Goal: Transaction & Acquisition: Purchase product/service

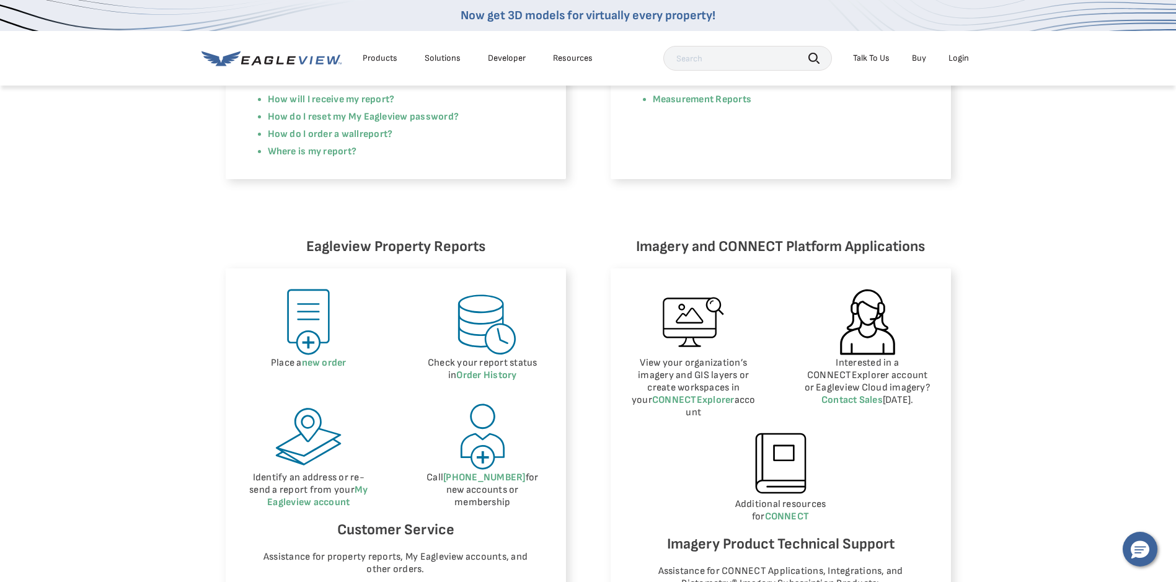
scroll to position [186, 0]
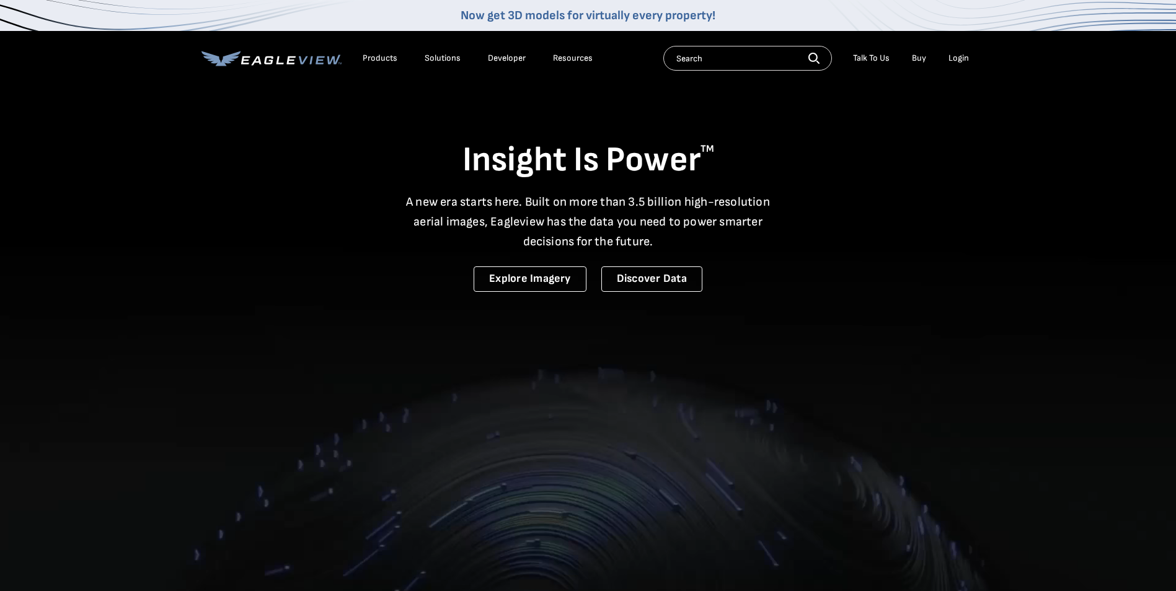
click at [957, 55] on div "Login" at bounding box center [959, 58] width 20 height 11
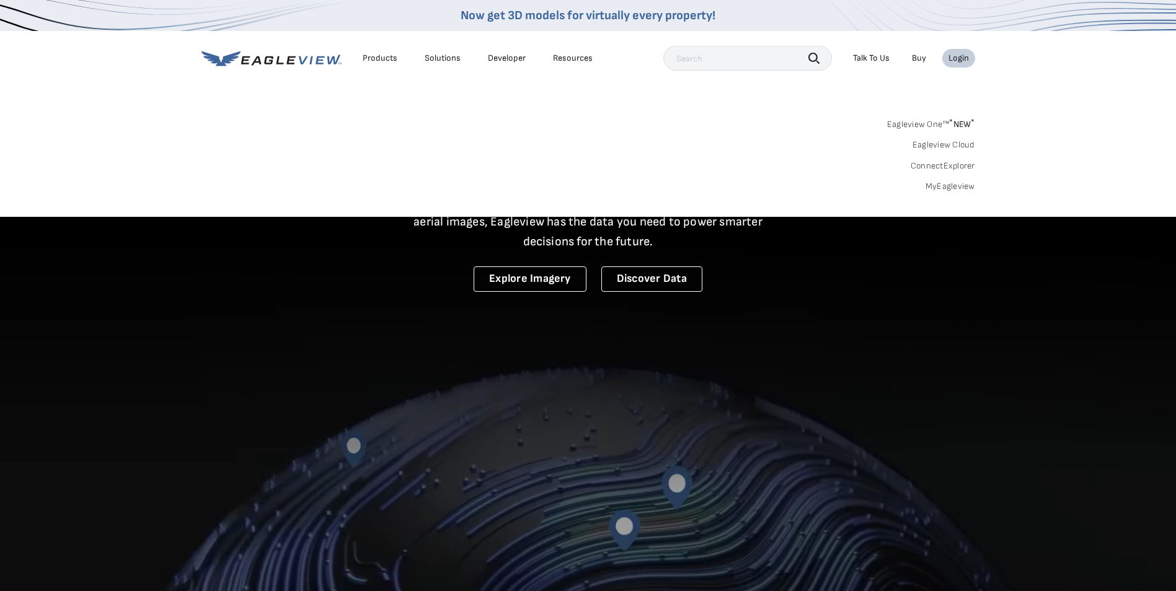
click at [954, 58] on div "Login" at bounding box center [959, 58] width 20 height 11
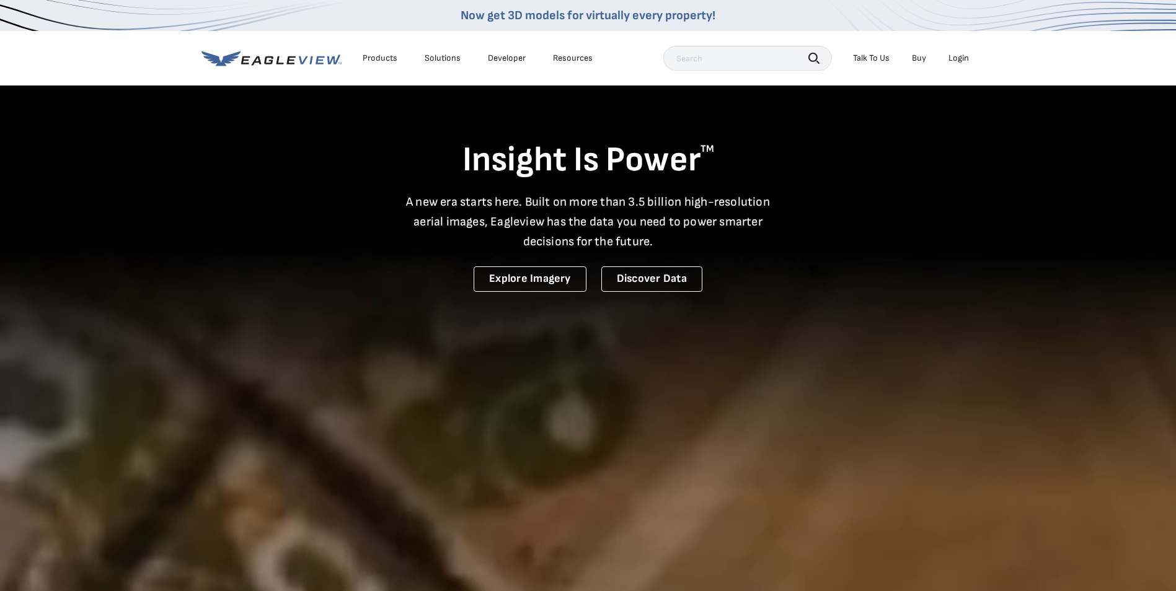
click at [954, 58] on div "Login" at bounding box center [959, 58] width 20 height 11
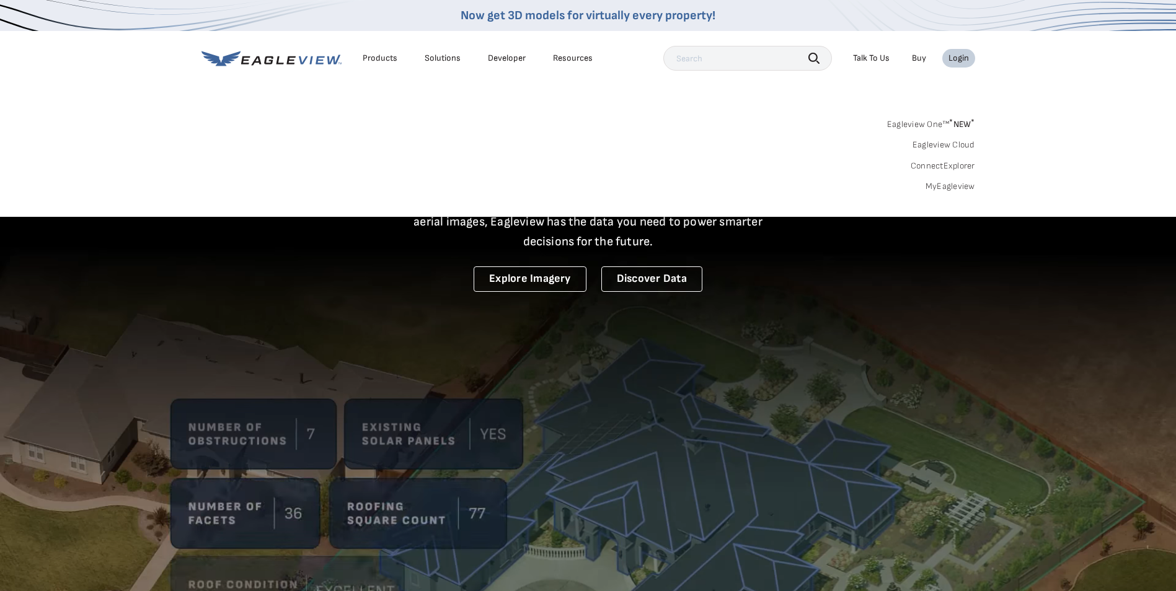
click at [954, 60] on div "Login" at bounding box center [959, 58] width 20 height 11
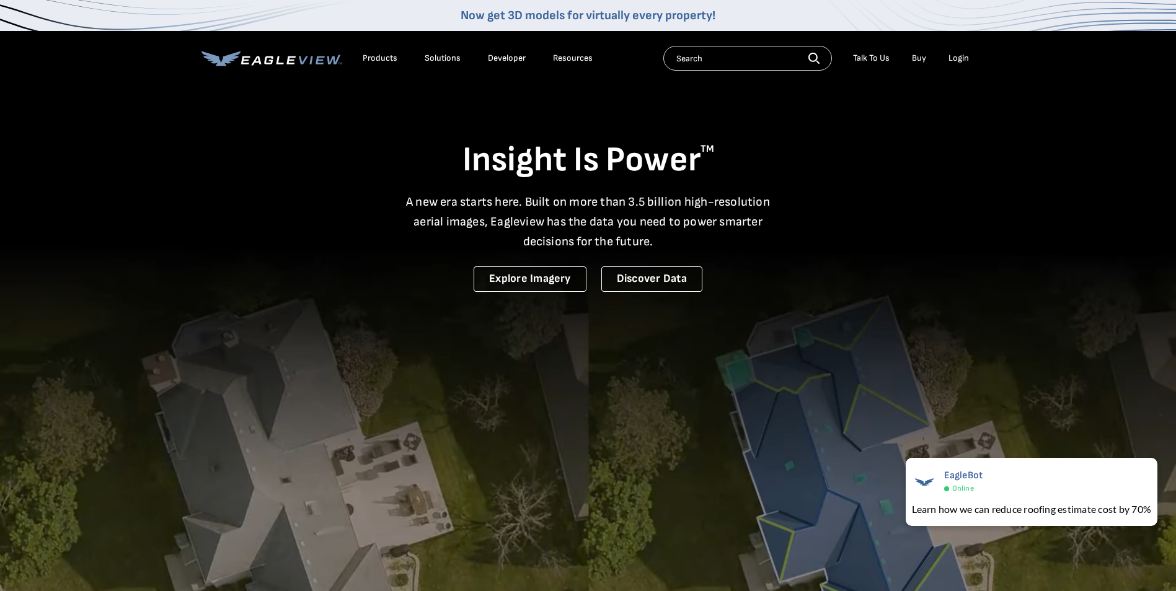
click at [700, 56] on input "text" at bounding box center [747, 58] width 169 height 25
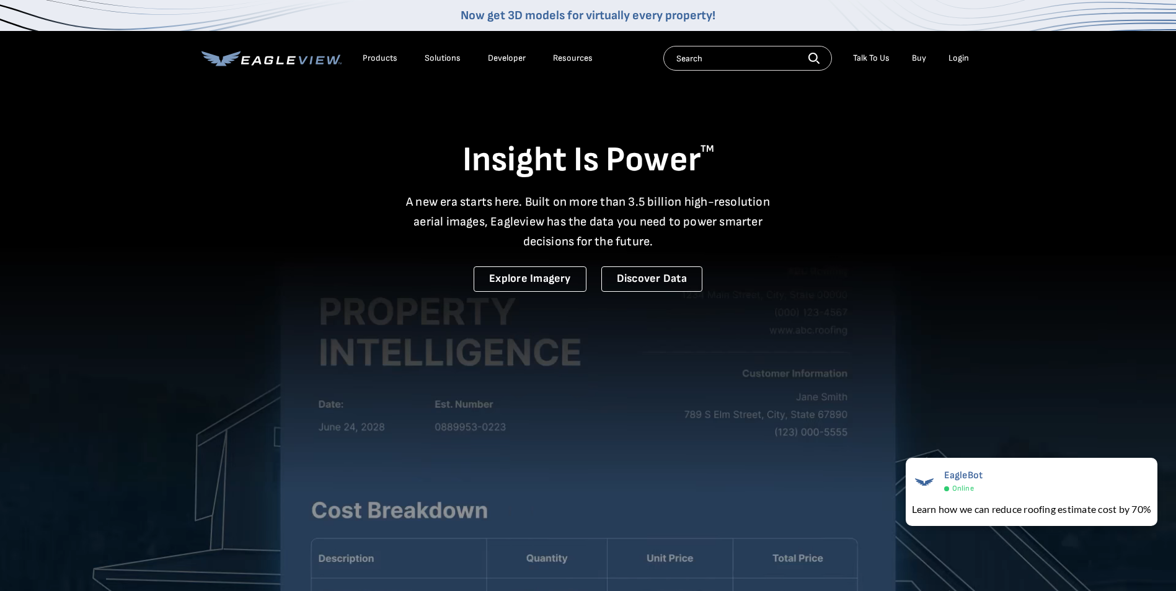
click at [272, 60] on icon at bounding box center [268, 60] width 9 height 8
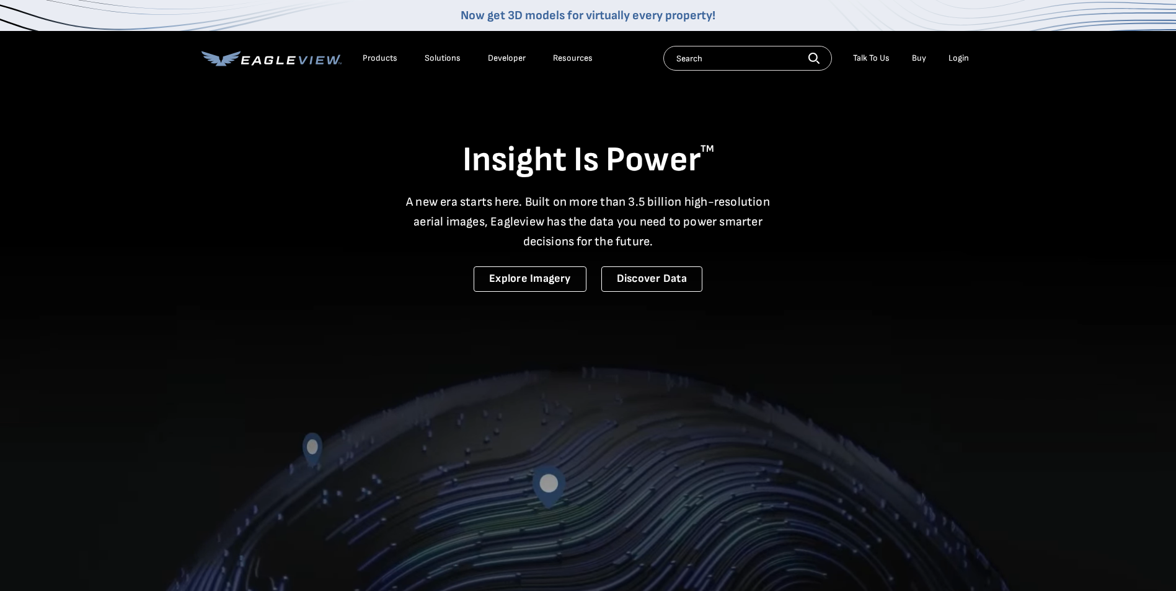
click at [963, 58] on div "Login" at bounding box center [959, 58] width 20 height 11
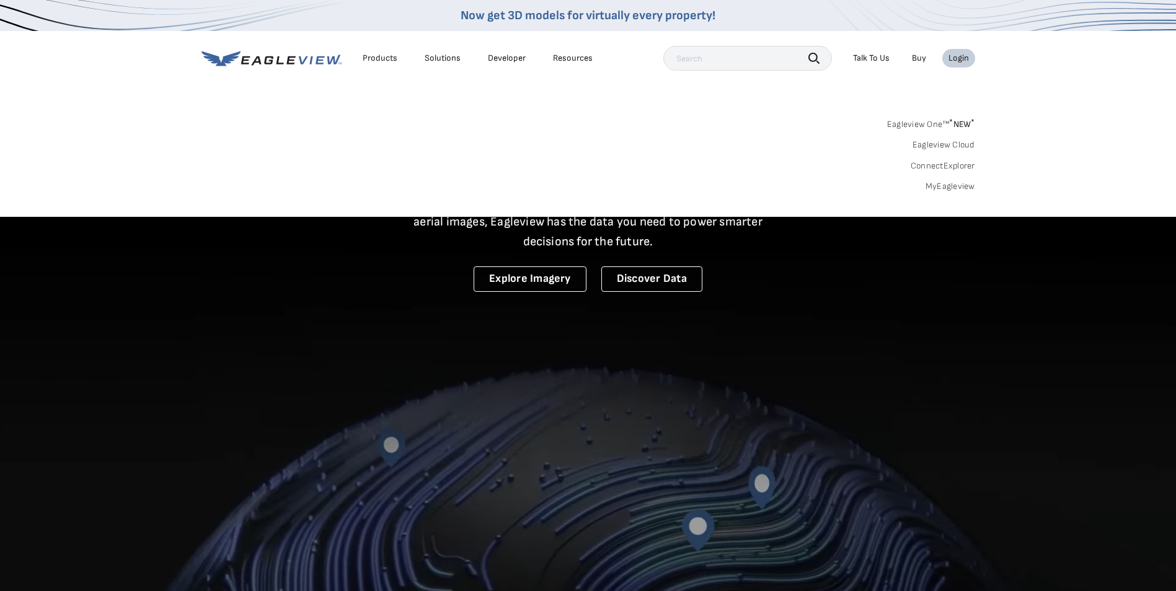
click at [676, 141] on div "Eagleview One™ * NEW * Eagleview Cloud ConnectExplorer MyEagleview" at bounding box center [588, 153] width 774 height 77
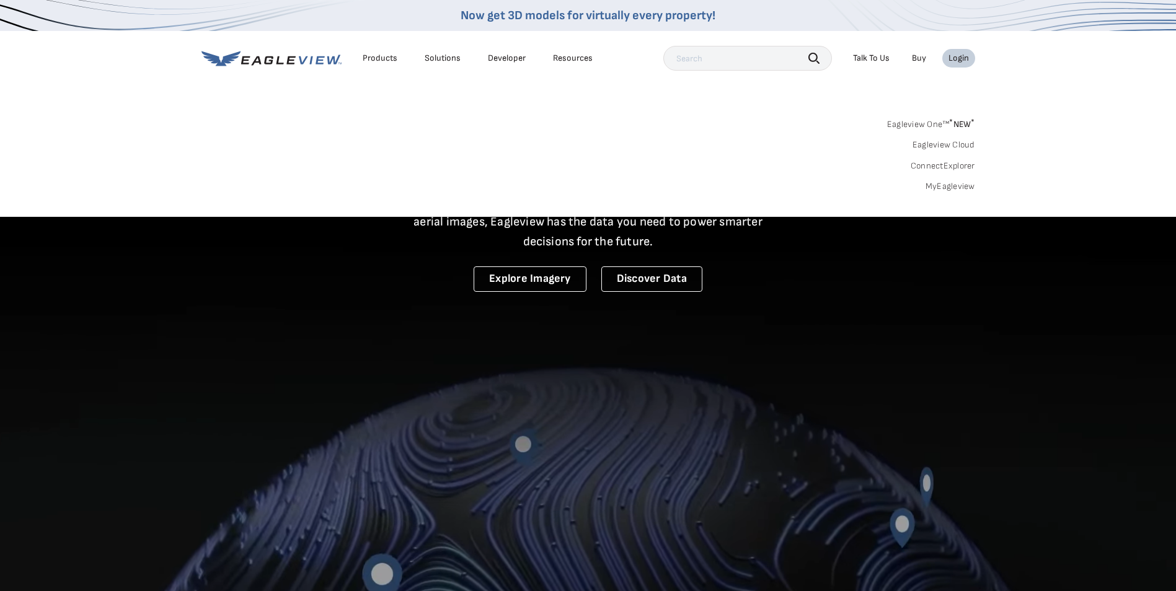
click at [961, 121] on span "* NEW *" at bounding box center [961, 124] width 25 height 11
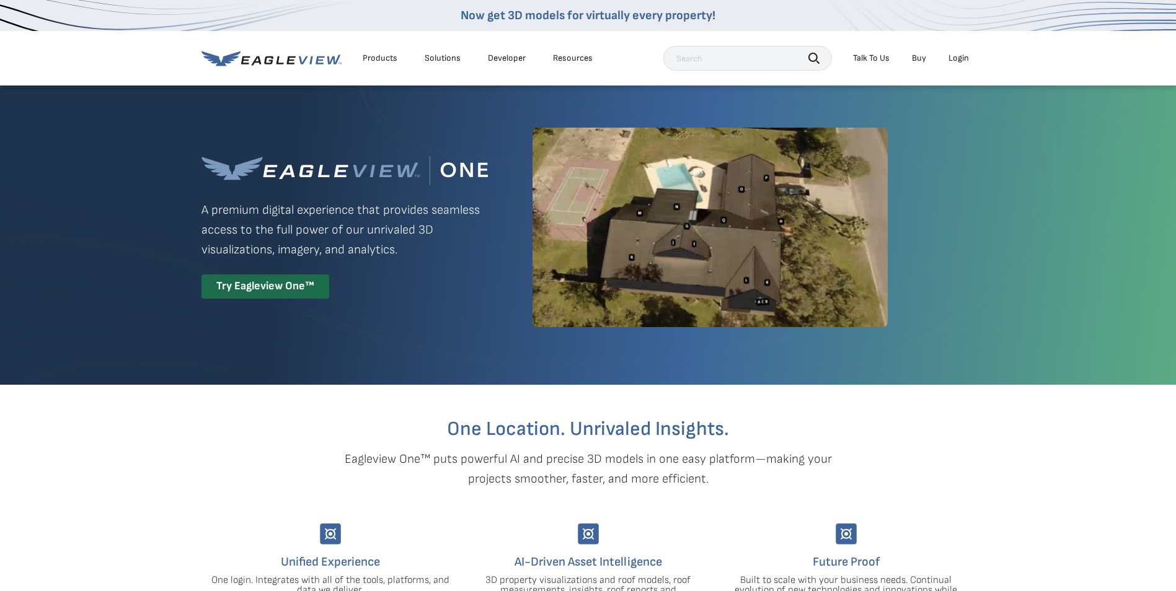
click at [698, 61] on input "text" at bounding box center [747, 58] width 169 height 25
click at [382, 57] on div "Products" at bounding box center [380, 58] width 35 height 11
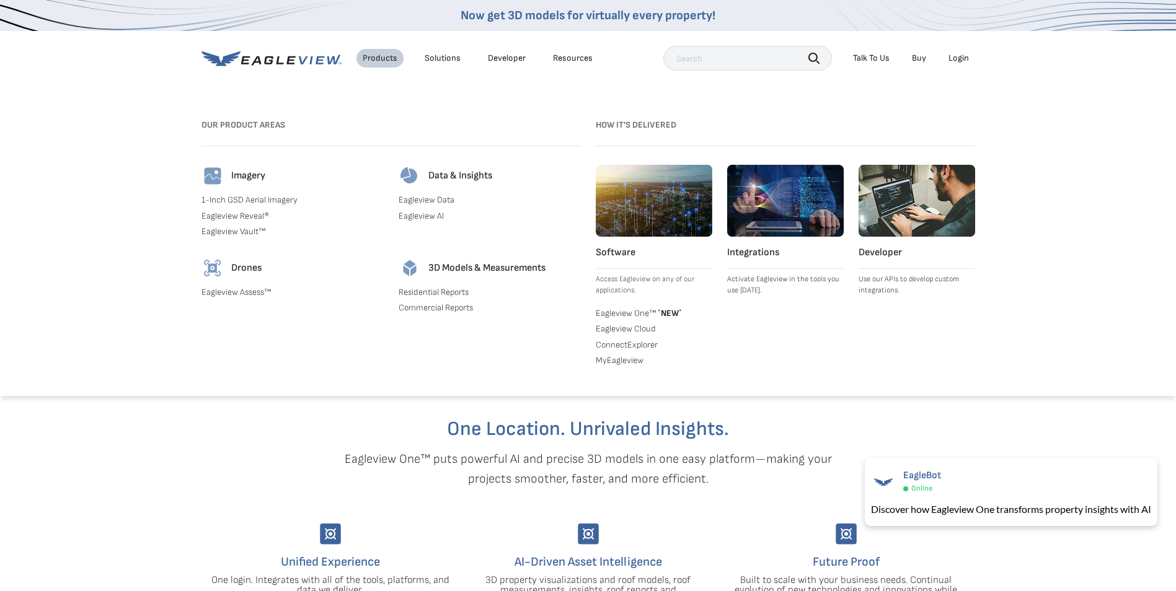
click at [278, 61] on icon at bounding box center [271, 58] width 140 height 15
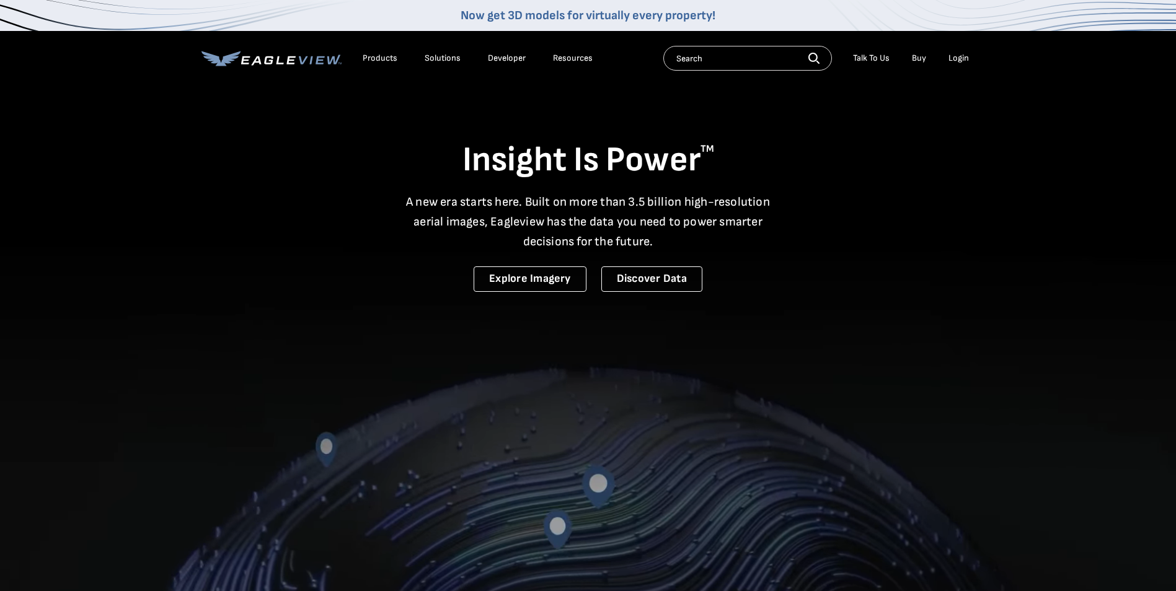
click at [955, 55] on div "Login" at bounding box center [959, 58] width 20 height 11
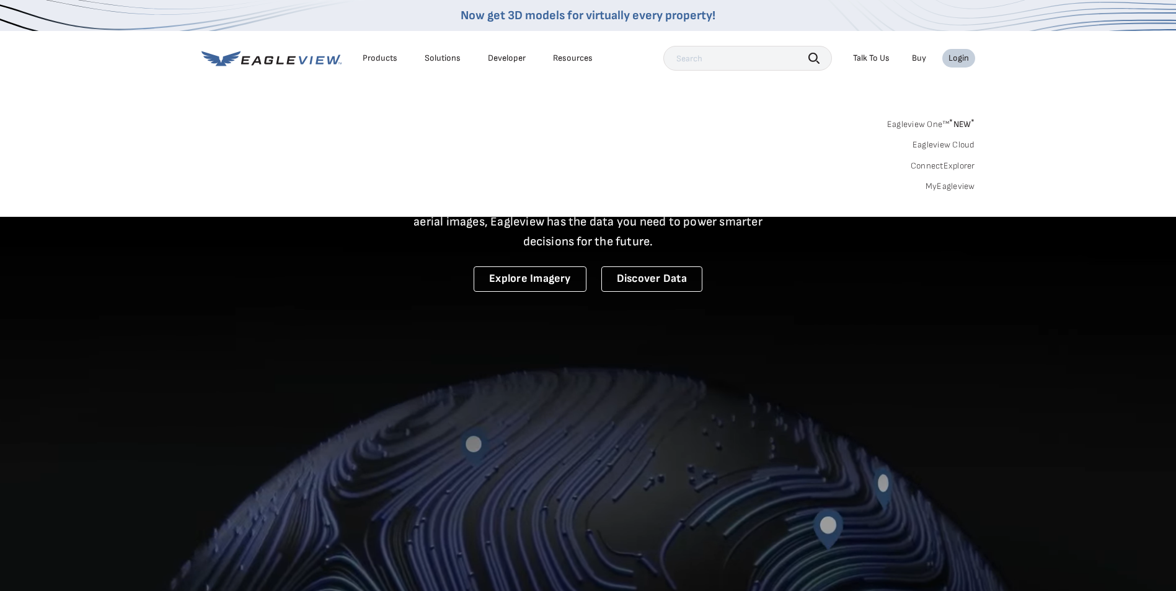
click at [926, 125] on link "Eagleview One™ * NEW *" at bounding box center [931, 122] width 88 height 14
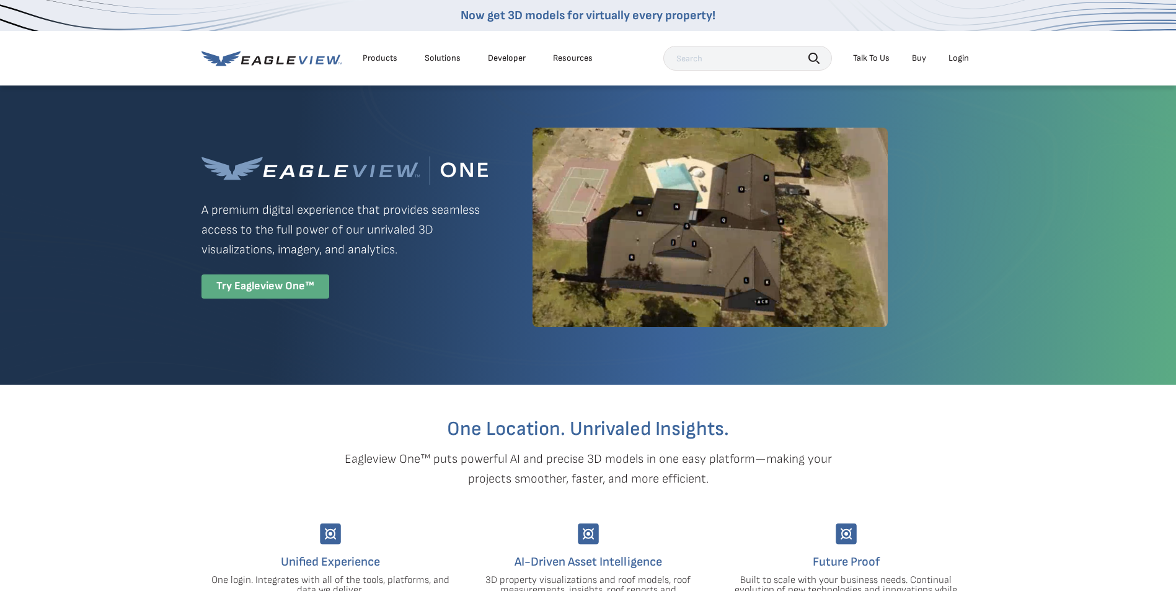
click at [277, 286] on div "Try Eagleview One™" at bounding box center [265, 287] width 128 height 24
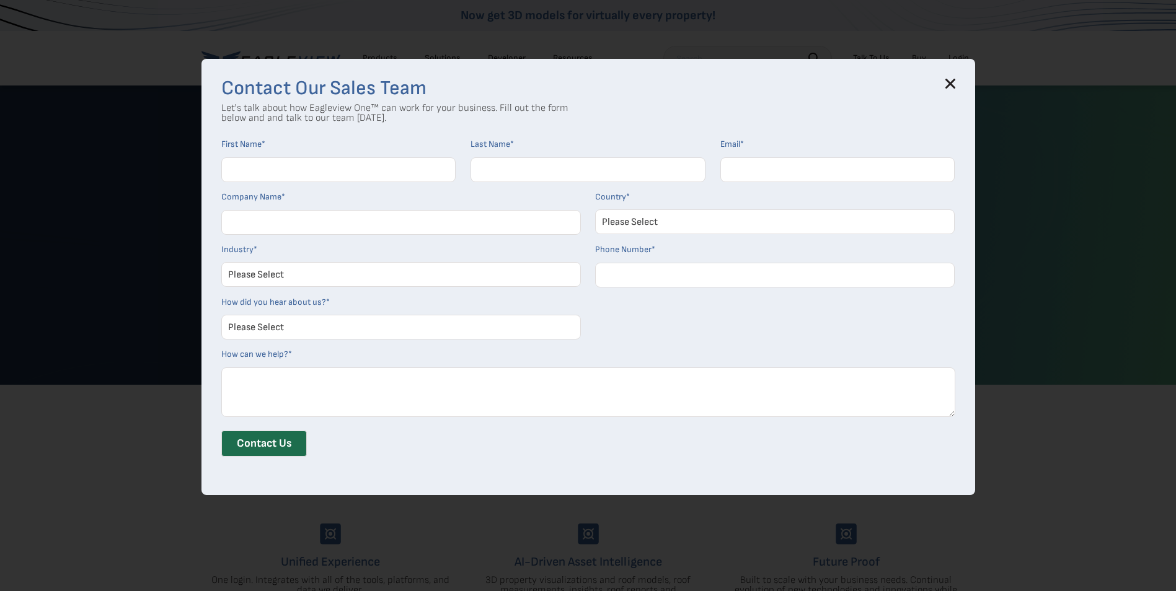
click at [953, 81] on icon at bounding box center [950, 84] width 10 height 10
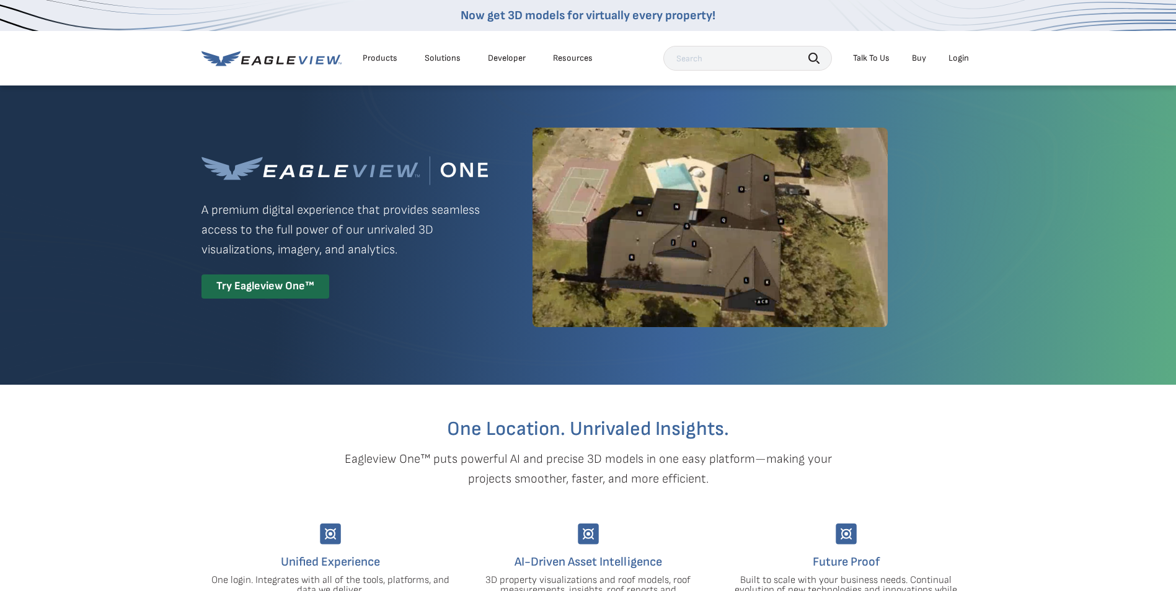
click at [960, 60] on div "Login" at bounding box center [959, 58] width 20 height 11
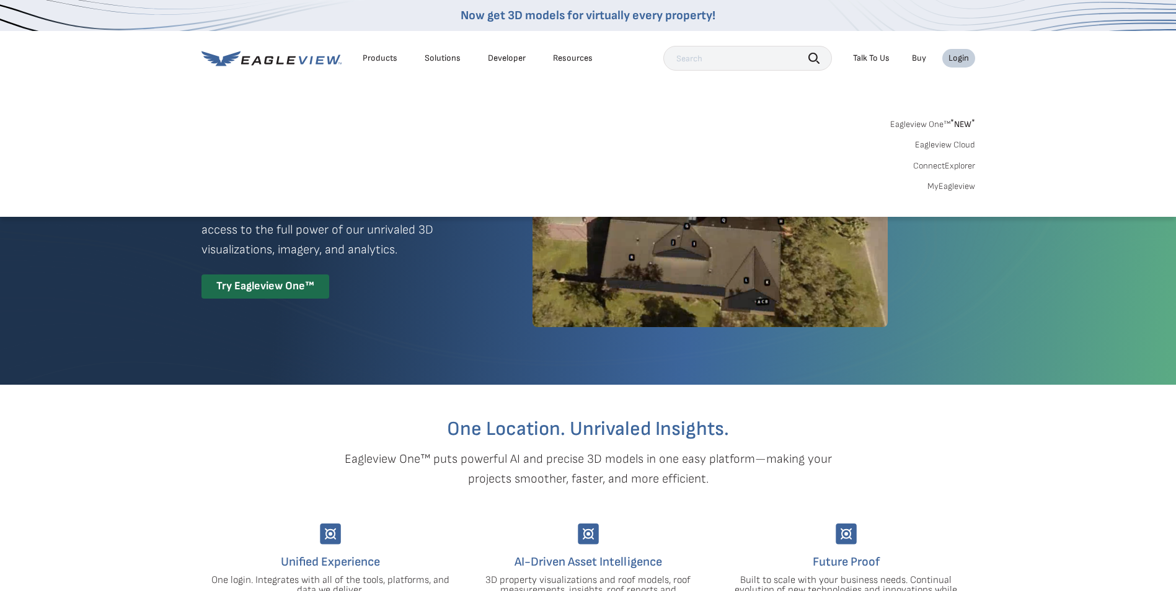
click at [955, 185] on link "MyEagleview" at bounding box center [951, 186] width 48 height 11
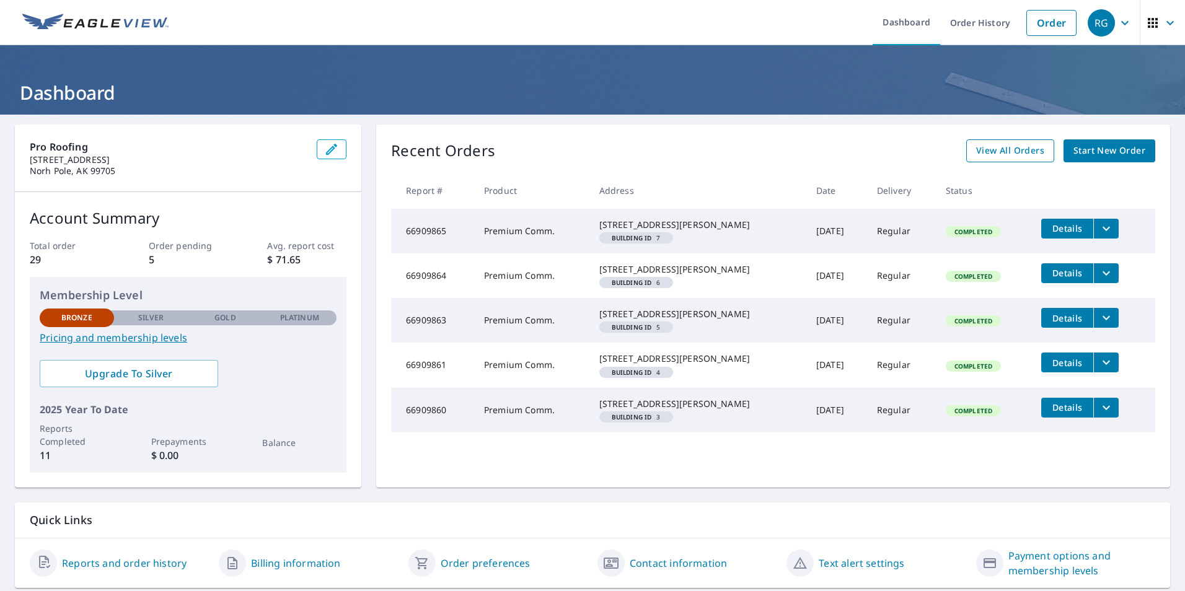
click at [988, 154] on span "View All Orders" at bounding box center [1010, 150] width 68 height 15
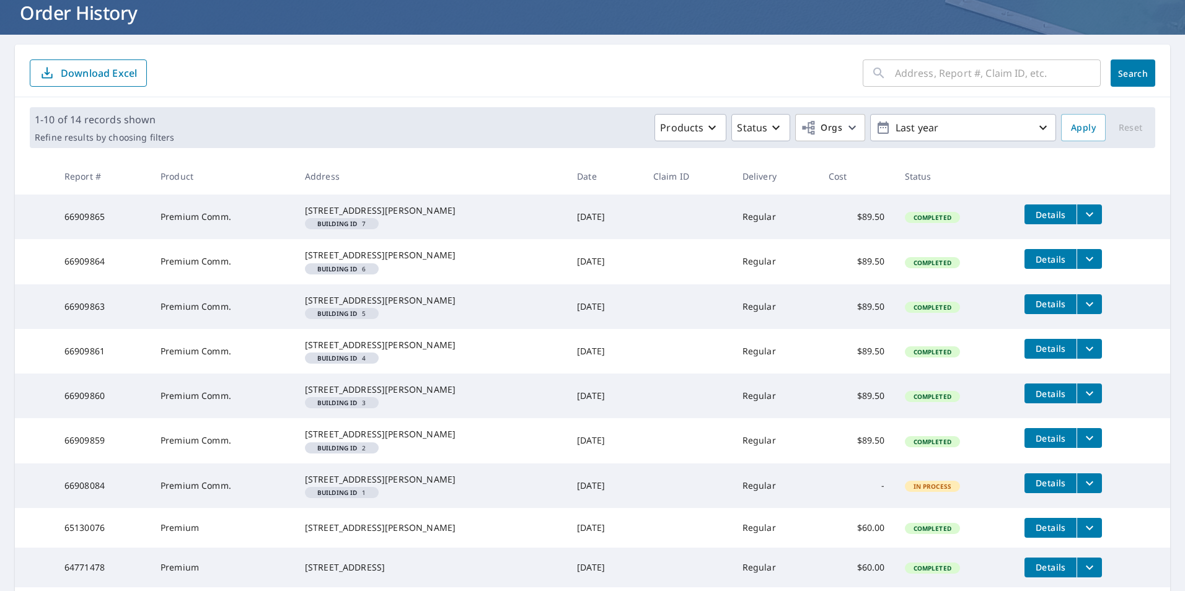
scroll to position [61, 0]
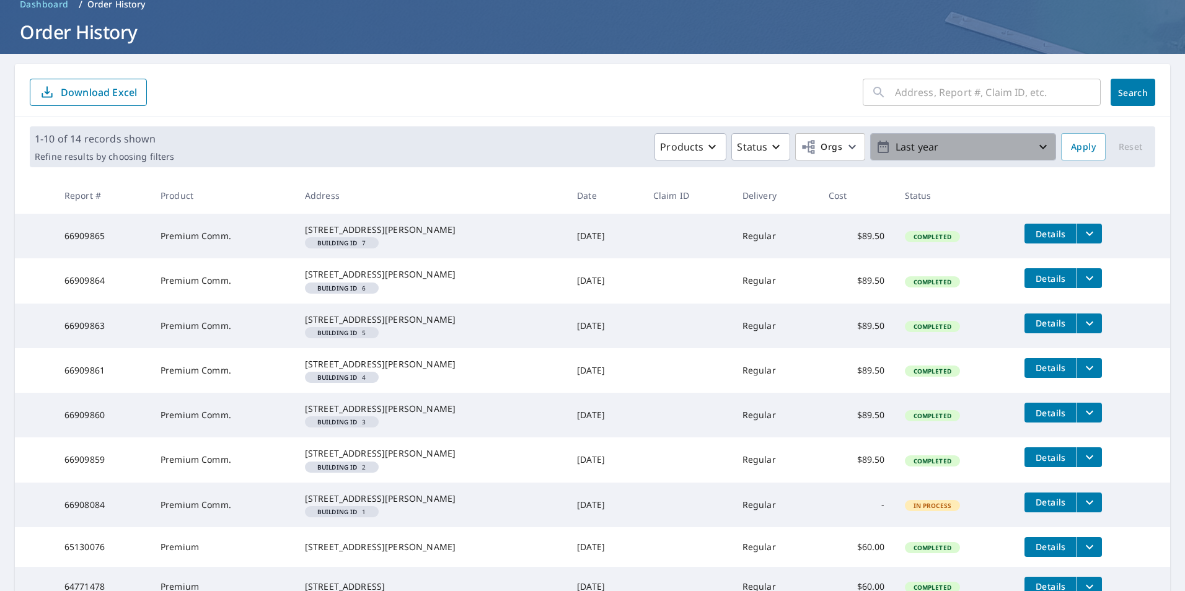
click at [1036, 143] on icon "button" at bounding box center [1043, 146] width 15 height 15
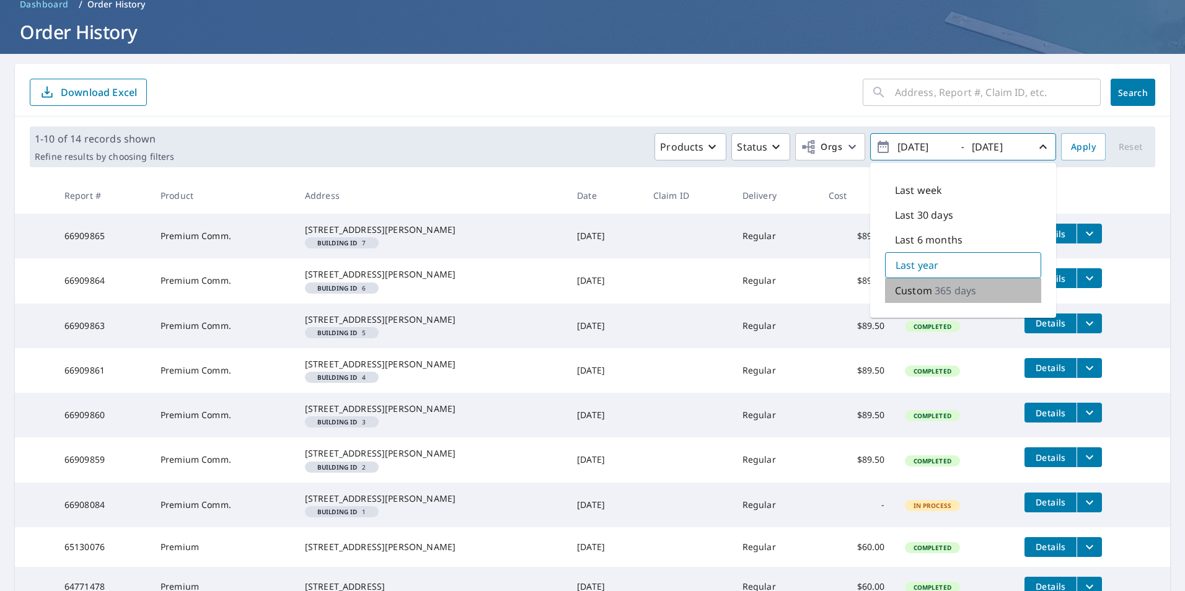
click at [908, 290] on p "Custom" at bounding box center [913, 290] width 37 height 15
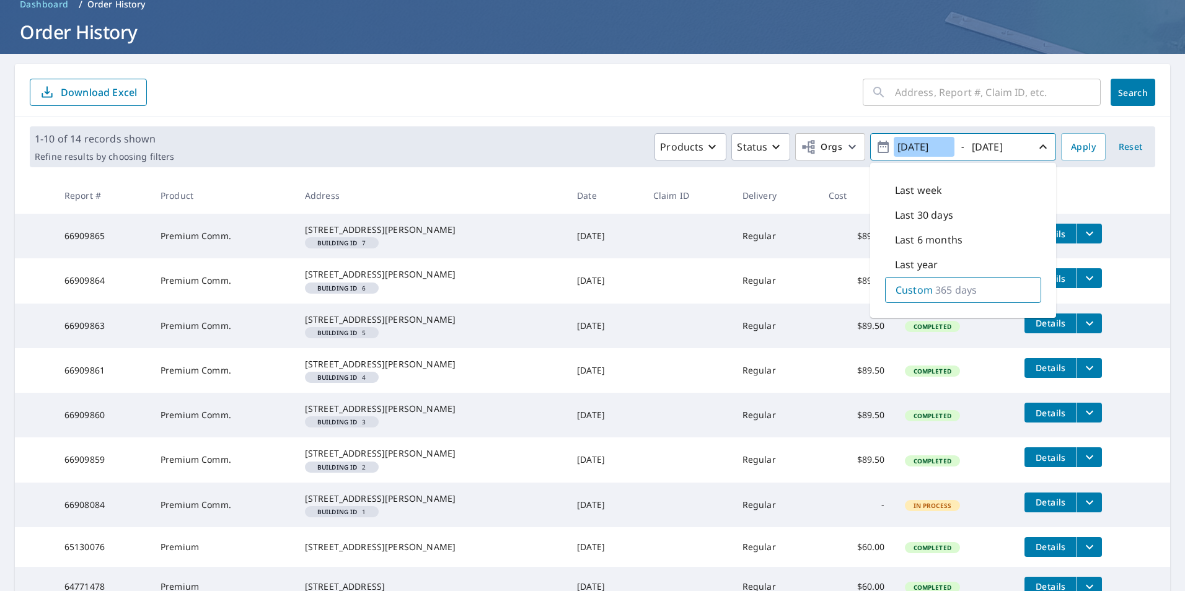
drag, startPoint x: 943, startPoint y: 147, endPoint x: 886, endPoint y: 147, distance: 57.0
click at [894, 147] on input "2024/09/08" at bounding box center [924, 147] width 61 height 20
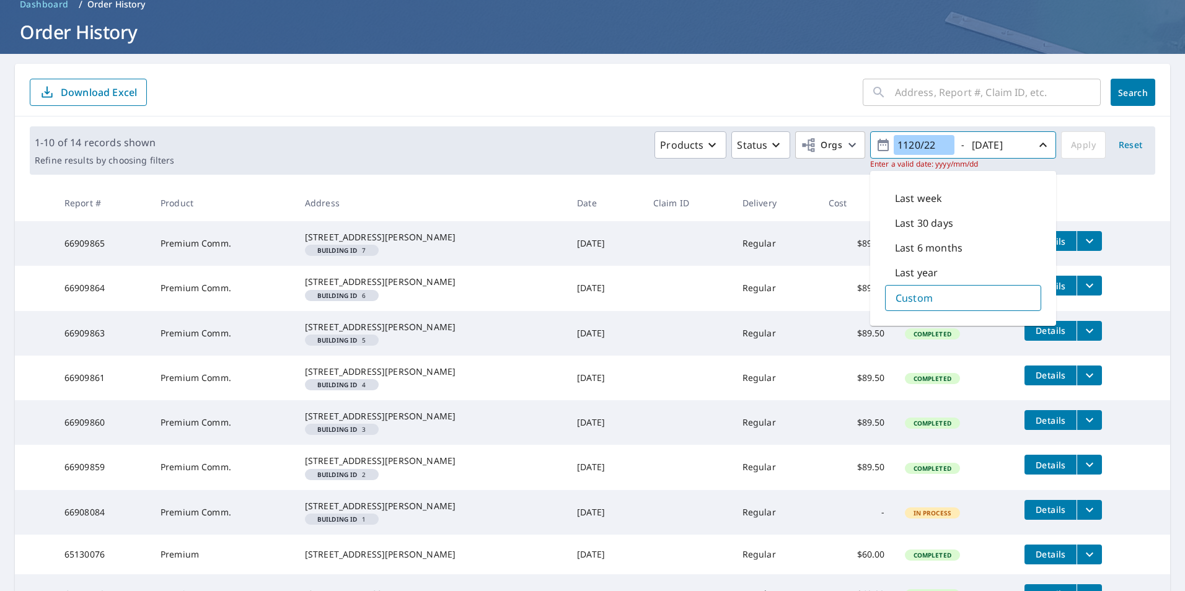
drag, startPoint x: 938, startPoint y: 146, endPoint x: 874, endPoint y: 150, distance: 64.6
click at [876, 150] on span "1120/22 - 2025/09/08" at bounding box center [963, 146] width 175 height 22
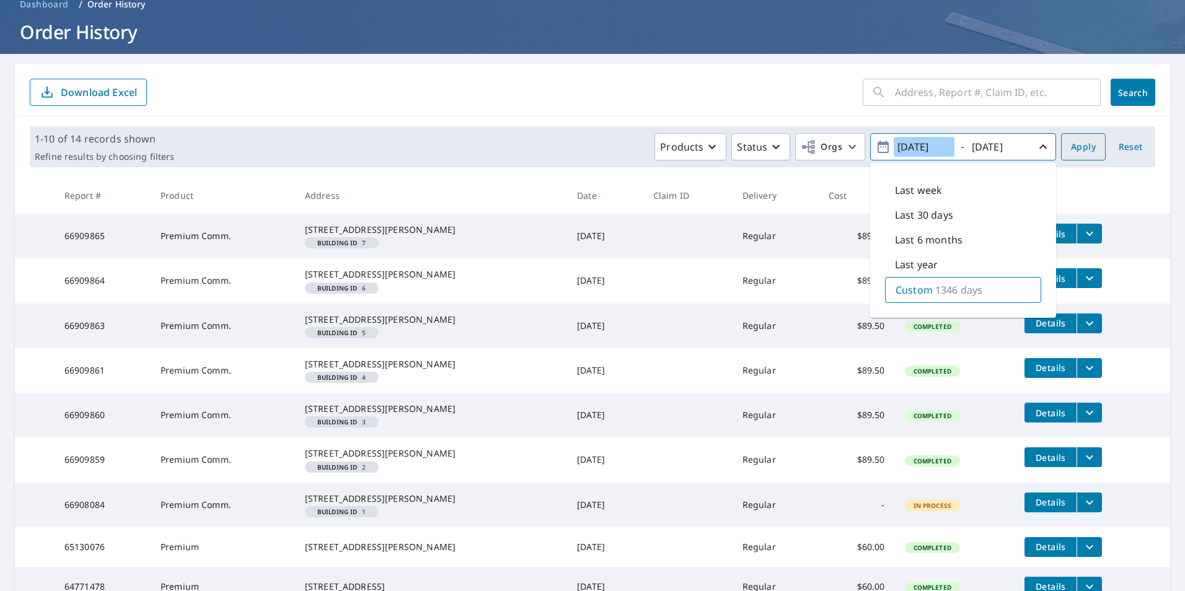
type input "2022/01/01"
click at [1079, 151] on span "Apply" at bounding box center [1083, 146] width 25 height 15
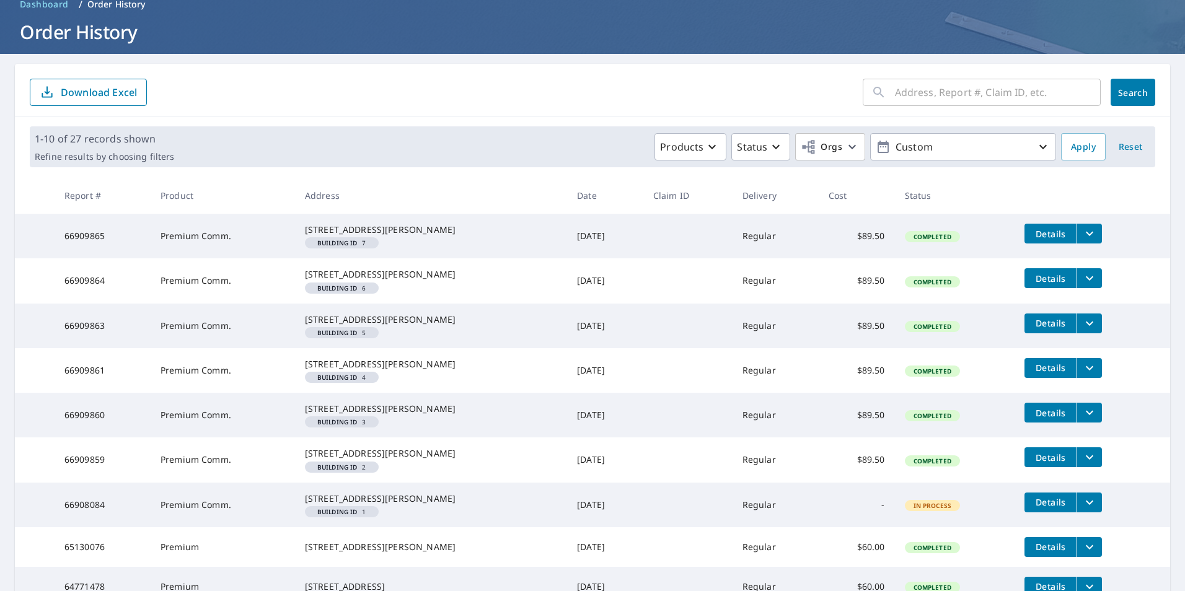
scroll to position [309, 0]
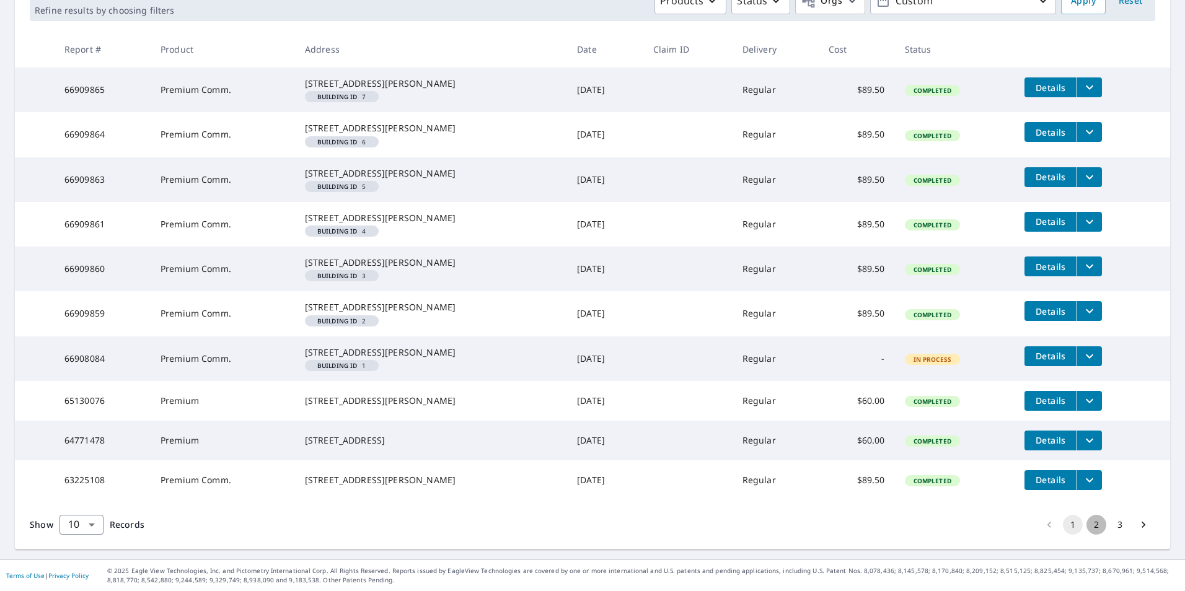
click at [1087, 528] on button "2" at bounding box center [1097, 525] width 20 height 20
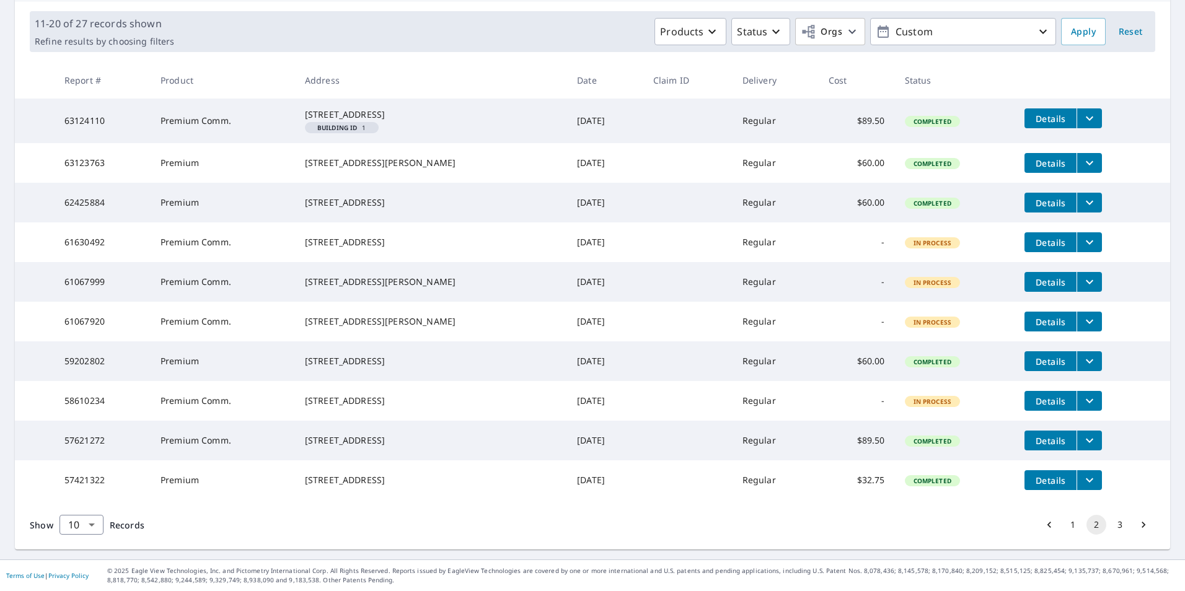
scroll to position [234, 0]
click at [1112, 526] on button "3" at bounding box center [1120, 525] width 20 height 20
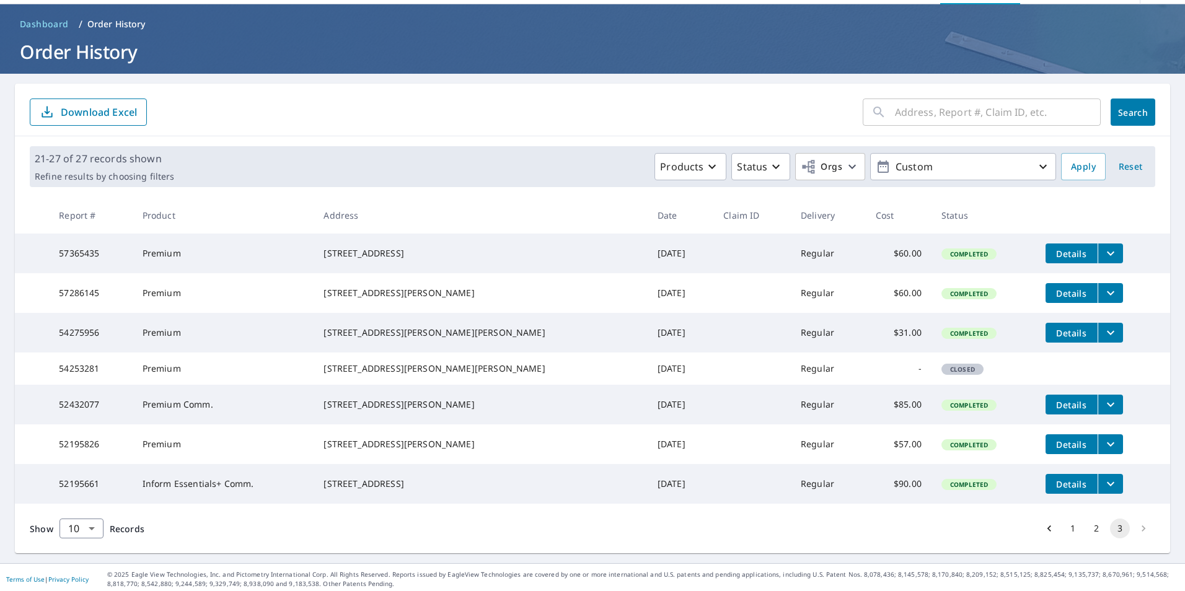
scroll to position [87, 0]
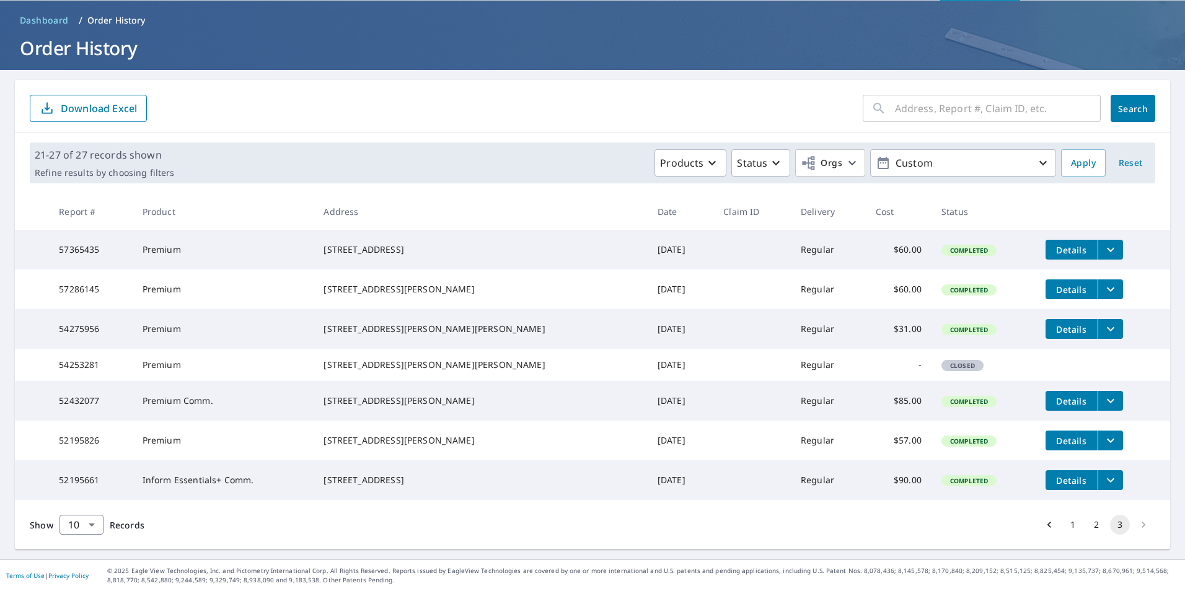
click at [1089, 528] on button "2" at bounding box center [1097, 525] width 20 height 20
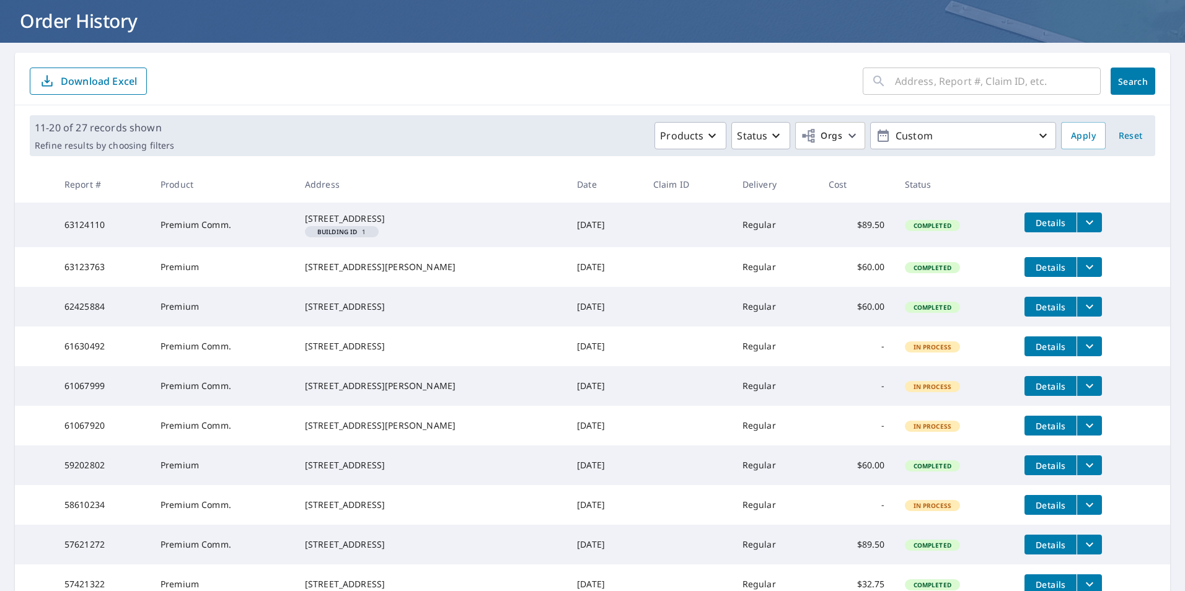
scroll to position [186, 0]
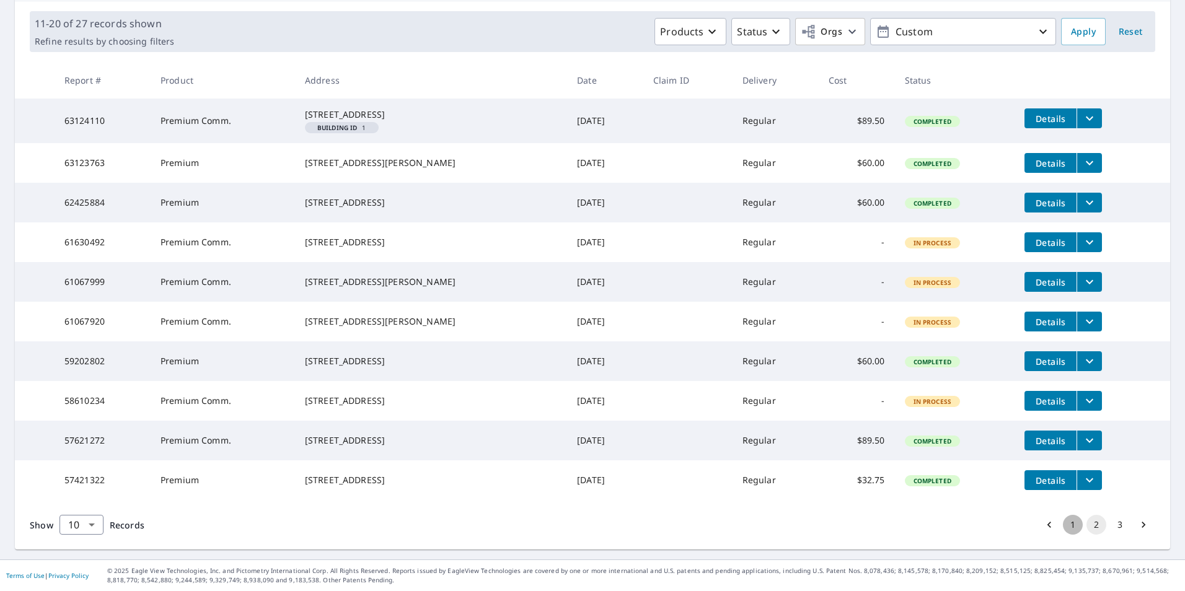
click at [1066, 535] on button "1" at bounding box center [1073, 525] width 20 height 20
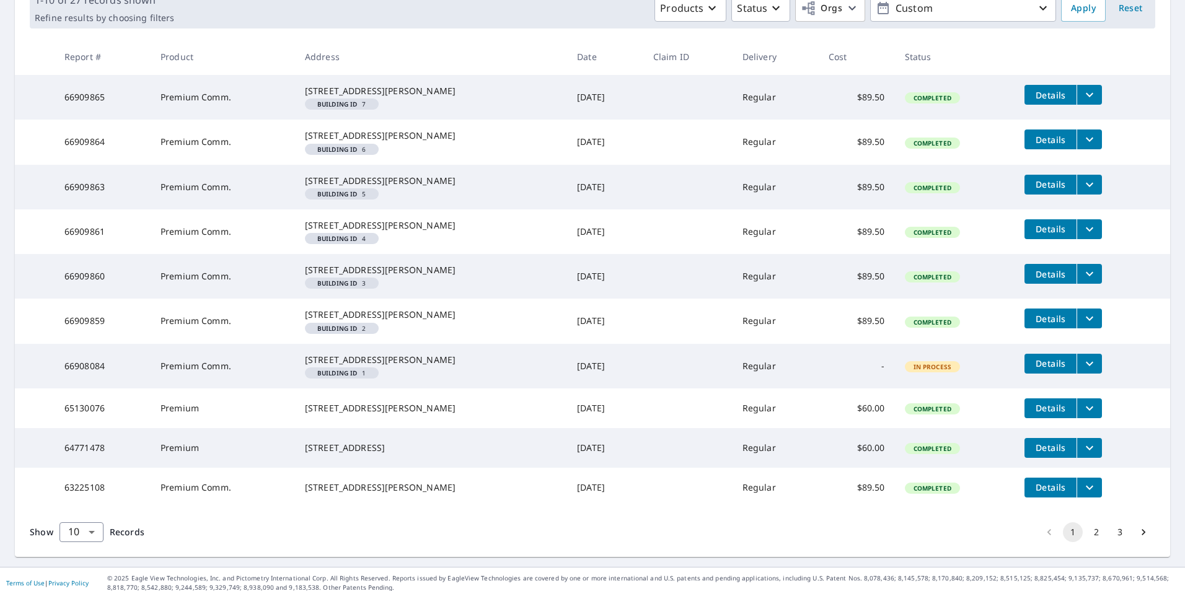
scroll to position [309, 0]
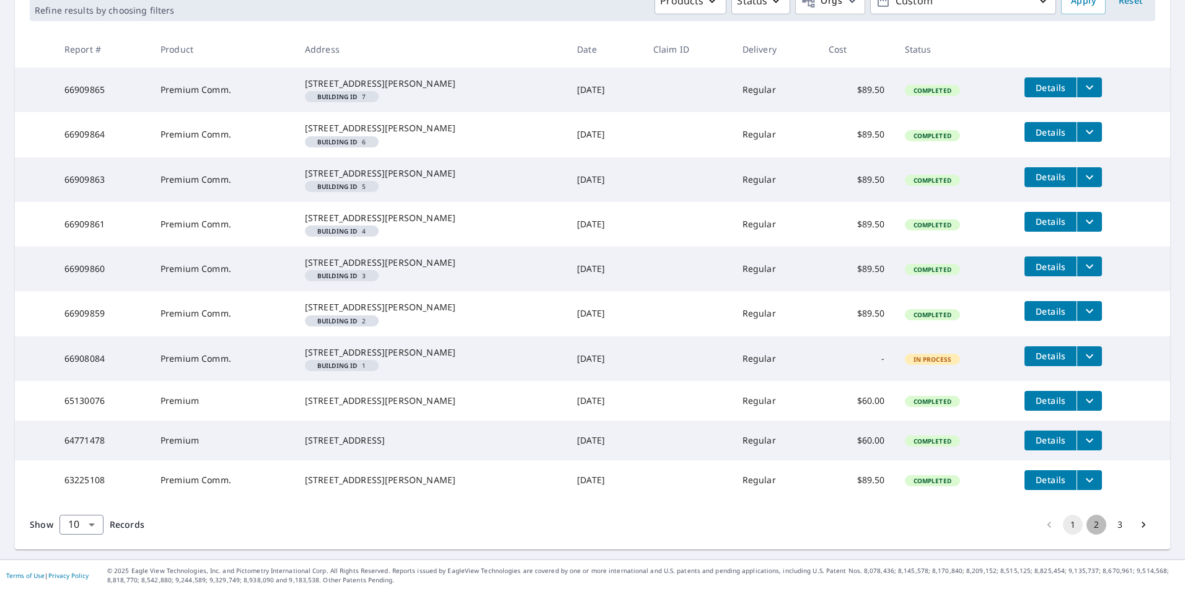
click at [1087, 523] on button "2" at bounding box center [1097, 525] width 20 height 20
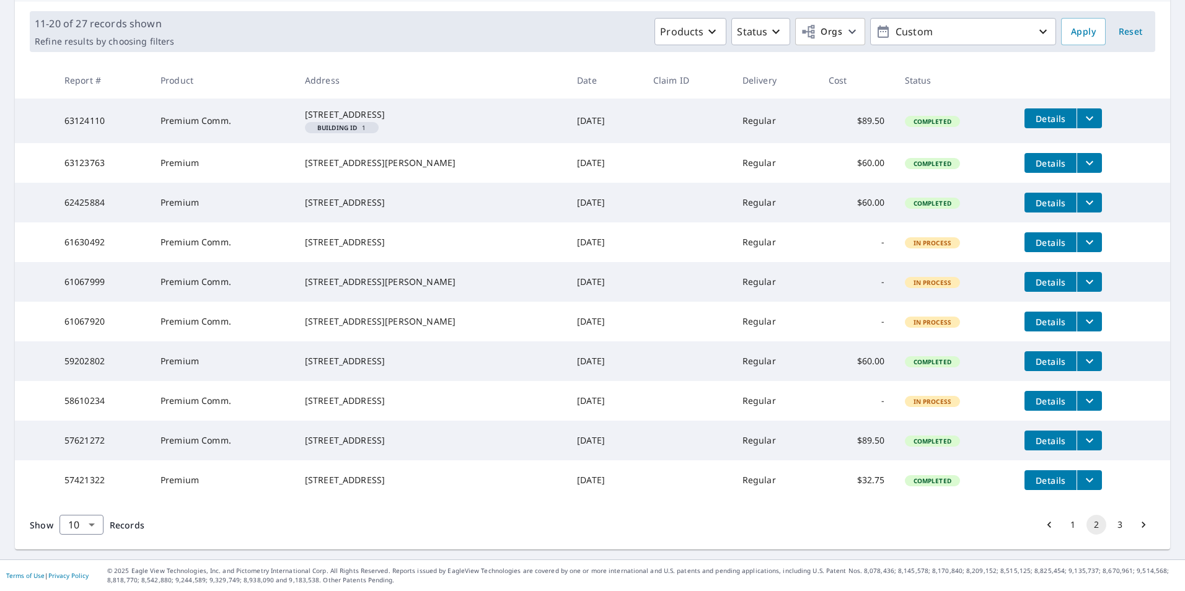
scroll to position [234, 0]
click at [1114, 520] on button "3" at bounding box center [1120, 525] width 20 height 20
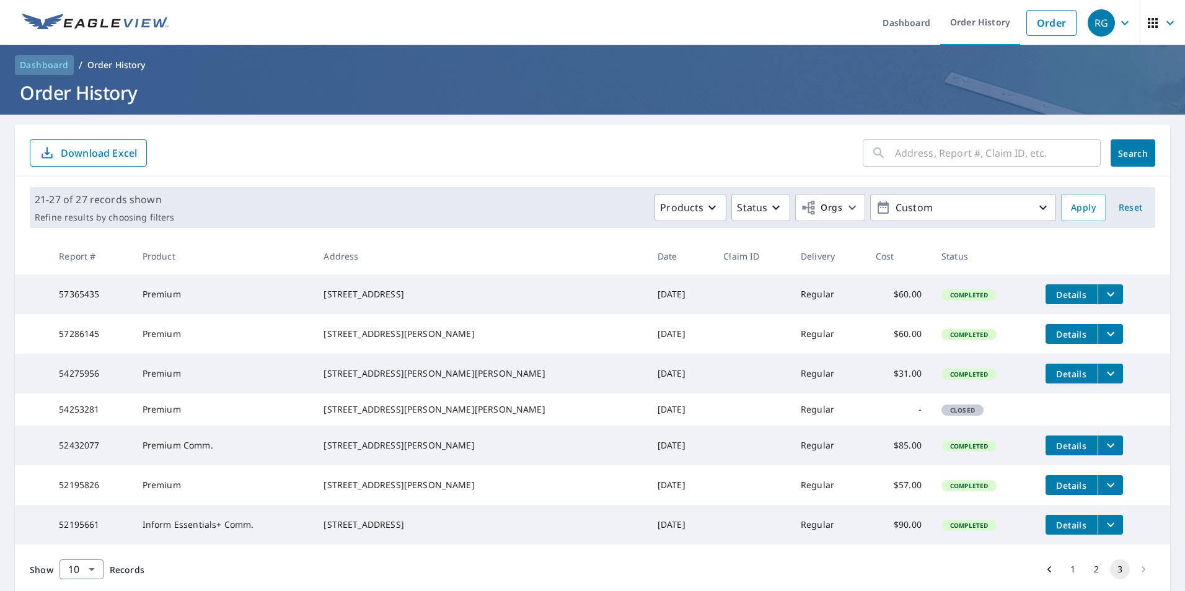
click at [42, 64] on span "Dashboard" at bounding box center [44, 65] width 49 height 12
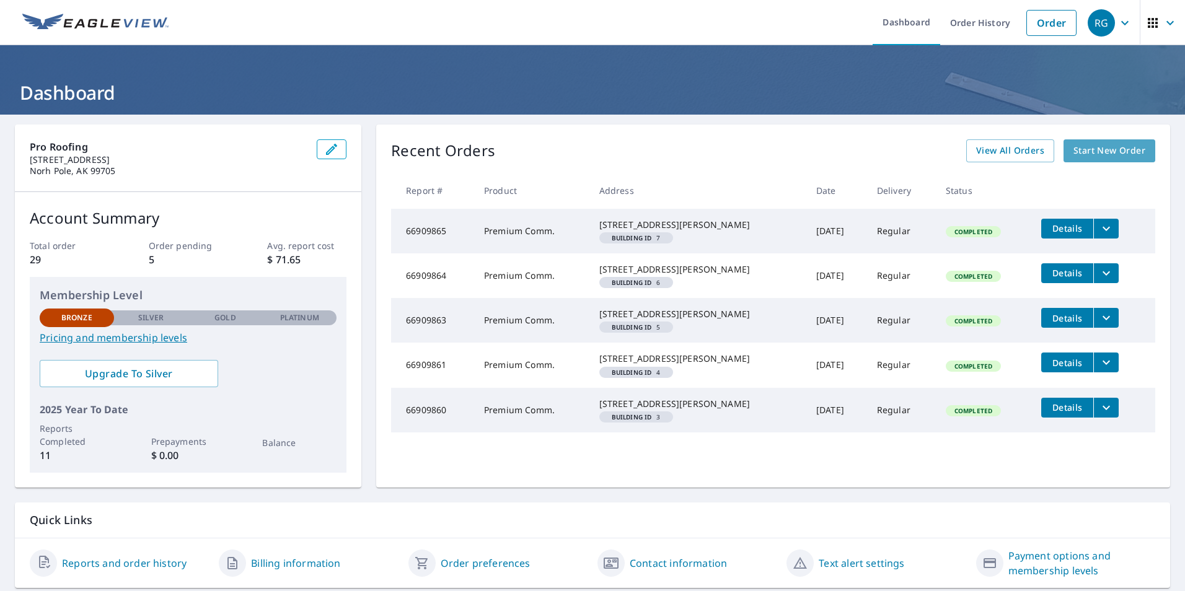
click at [1104, 148] on span "Start New Order" at bounding box center [1110, 150] width 72 height 15
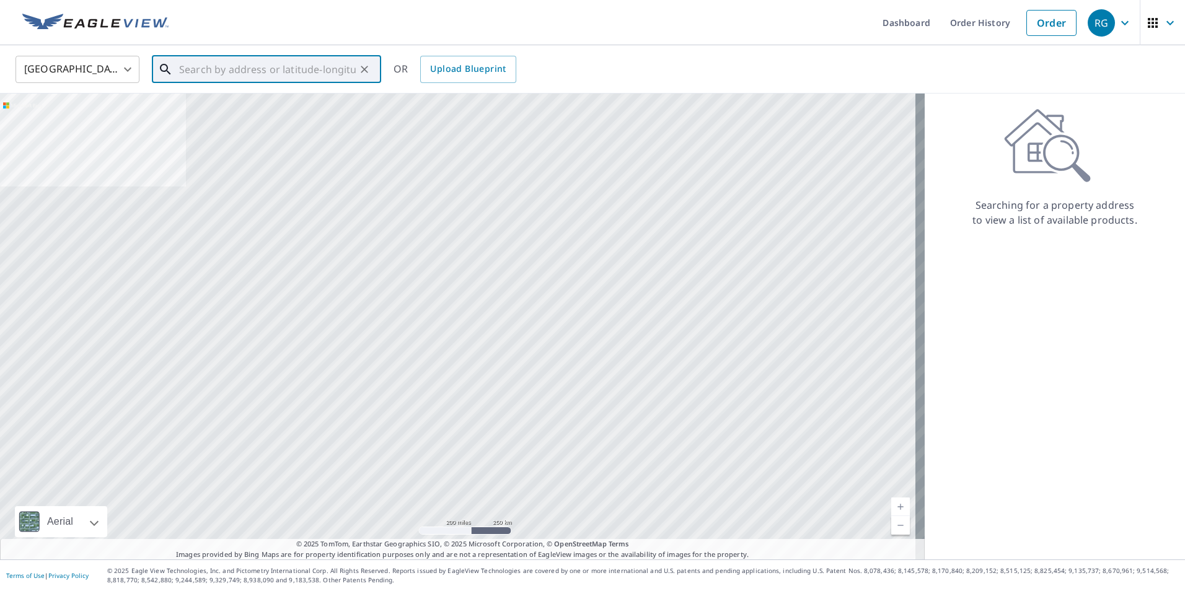
click at [209, 64] on input "text" at bounding box center [267, 69] width 177 height 35
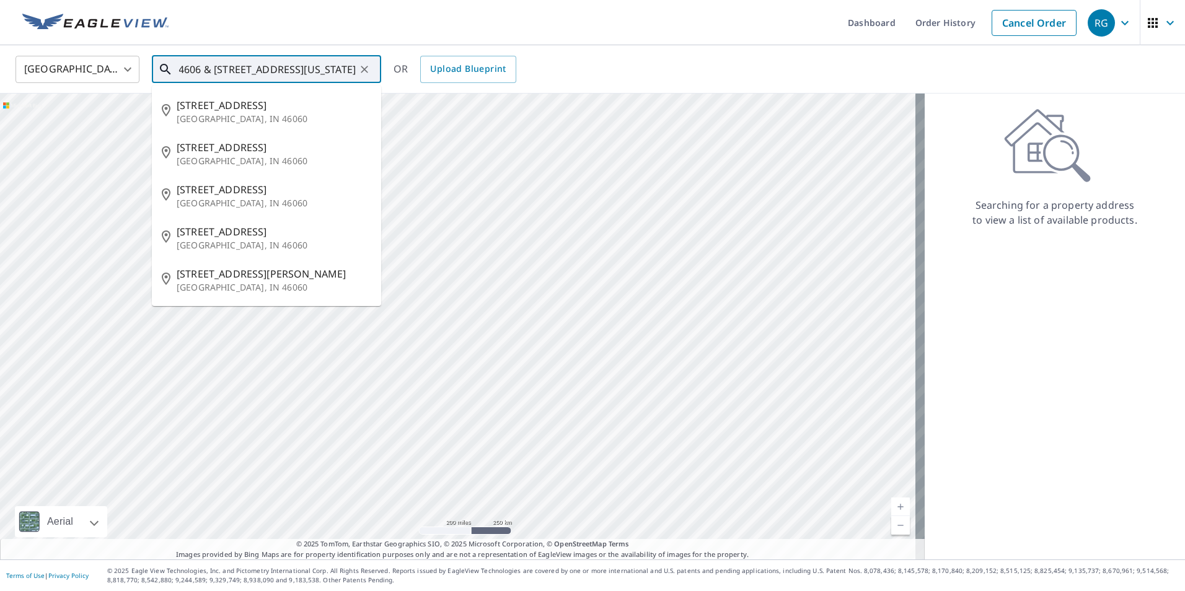
scroll to position [0, 65]
type input "4606 & 4808 Villanova Drive, Fairbanks Alaska 9970"
click at [597, 64] on div "United States US ​ 4606 & 4808 Villanova Drive, Fairbanks Alaska 9970 ​ 1505 15…" at bounding box center [588, 69] width 1164 height 29
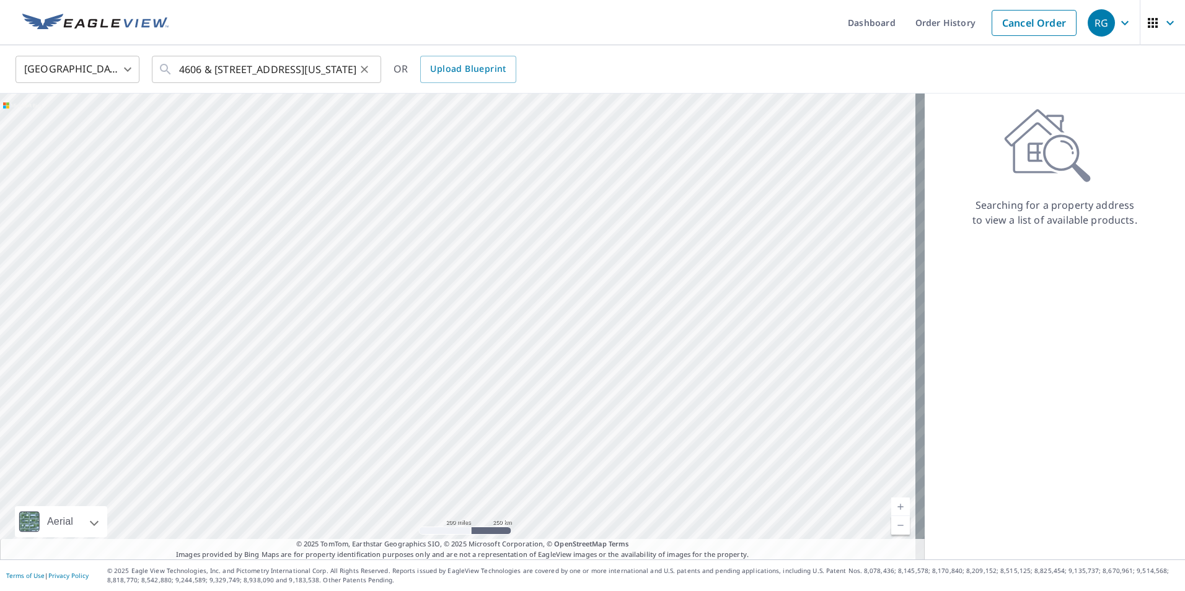
click at [164, 69] on icon at bounding box center [165, 69] width 15 height 15
click at [164, 63] on icon at bounding box center [165, 69] width 15 height 15
click at [356, 67] on button "Clear" at bounding box center [364, 69] width 17 height 17
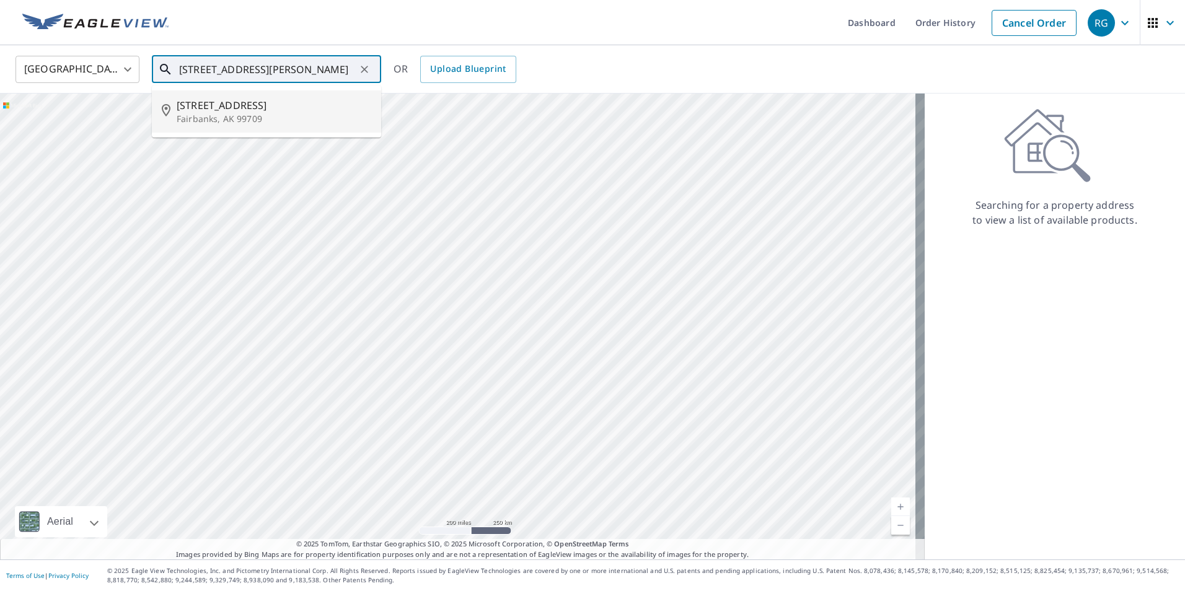
click at [222, 115] on p "Fairbanks, AK 99709" at bounding box center [274, 119] width 195 height 12
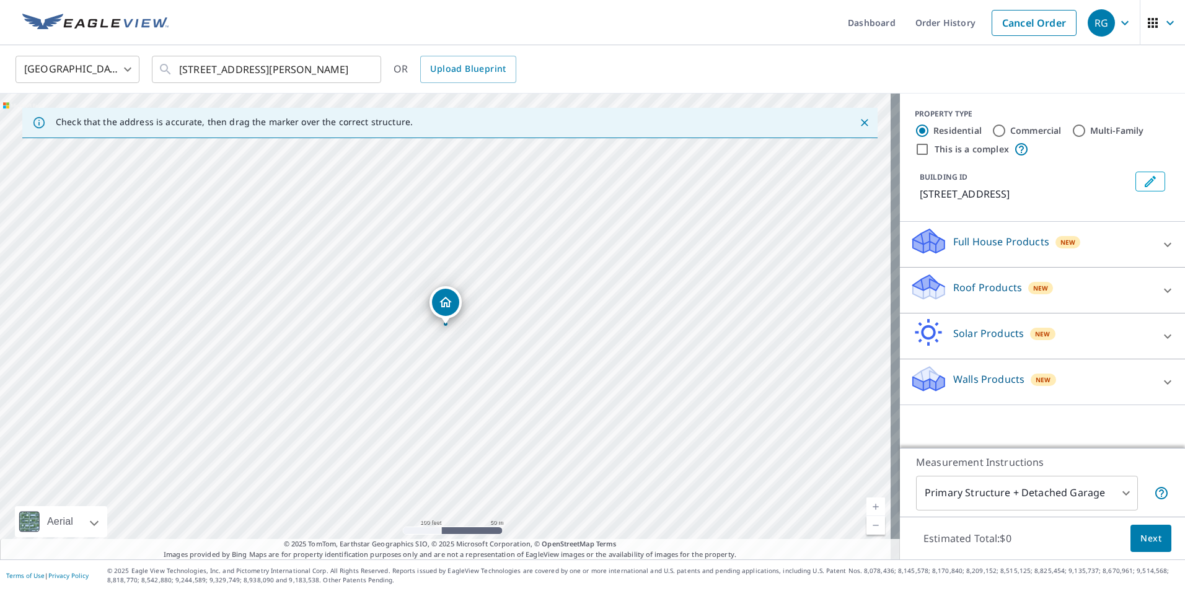
click at [446, 301] on icon "Dropped pin, building 1, Residential property, 4740 Villanova Dr Fairbanks, AK …" at bounding box center [445, 302] width 15 height 15
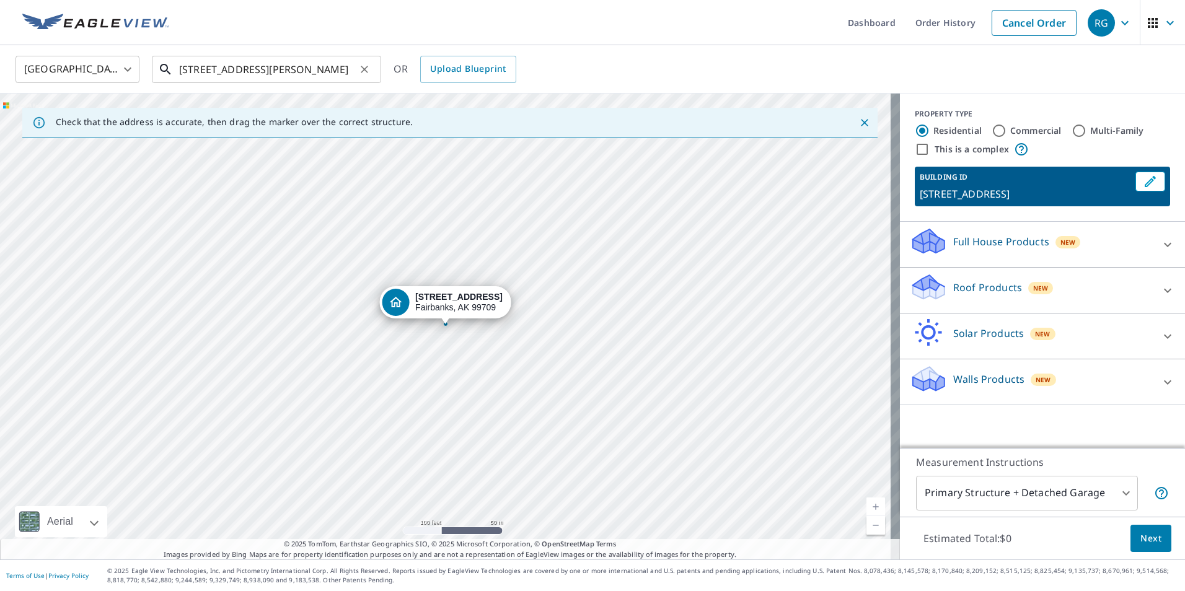
click at [204, 69] on input "4606 Villanova Dr Fairbanks, AK 99709" at bounding box center [267, 69] width 177 height 35
click at [573, 66] on div "United States US ​ 4606 Villanova Dr Fairbanks, AK 99709 ​ OR Upload Blueprint" at bounding box center [588, 69] width 1164 height 29
click at [450, 269] on div "4740 Villanova Dr Fairbanks, AK 99709" at bounding box center [450, 327] width 900 height 466
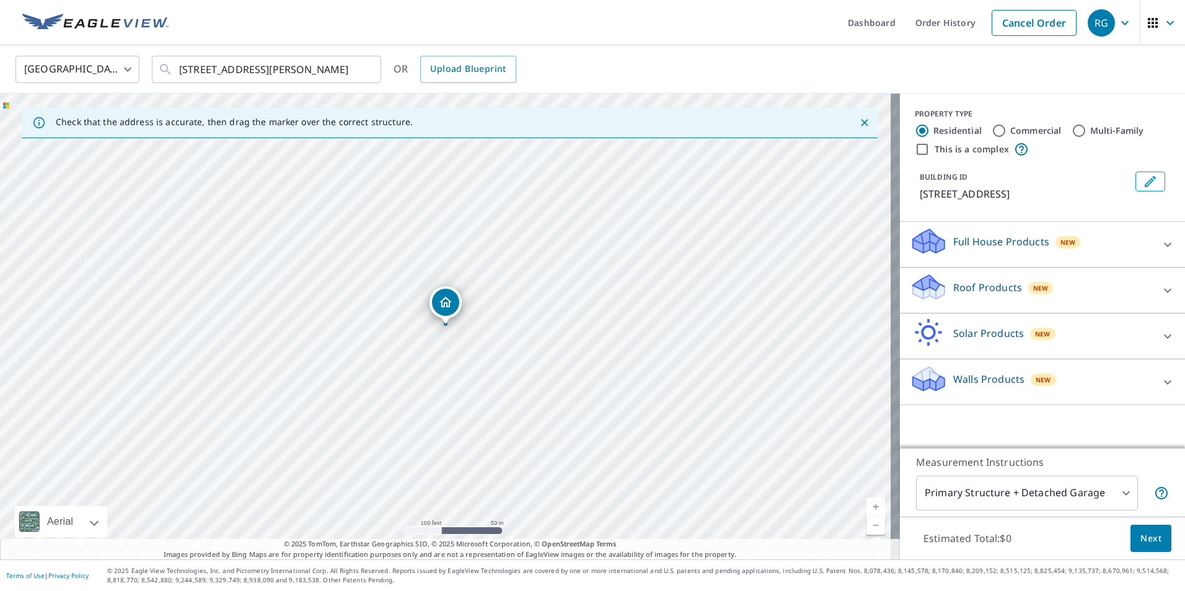
click at [428, 341] on div "4740 Villanova Dr Fairbanks, AK 99709" at bounding box center [450, 327] width 900 height 466
click at [440, 342] on div "4740 Villanova Dr Fairbanks, AK 99709" at bounding box center [450, 327] width 900 height 466
drag, startPoint x: 446, startPoint y: 300, endPoint x: 436, endPoint y: 327, distance: 28.4
click at [410, 306] on div "4740 Villanova Dr Fairbanks, AK 99709" at bounding box center [450, 327] width 900 height 466
drag, startPoint x: 447, startPoint y: 302, endPoint x: 444, endPoint y: 260, distance: 41.7
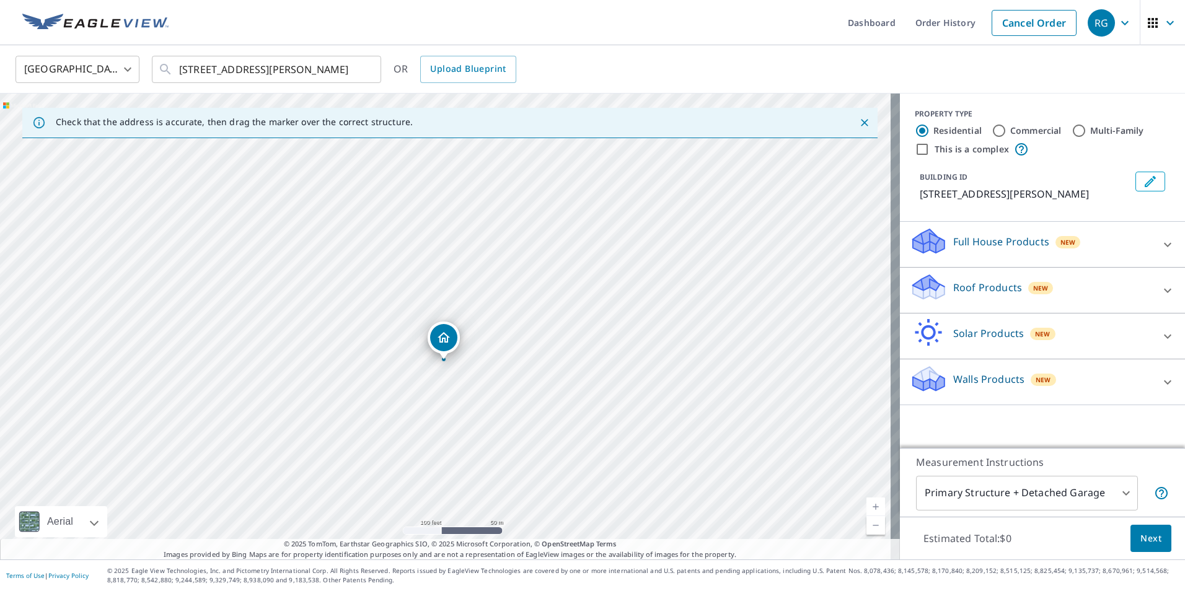
drag, startPoint x: 448, startPoint y: 304, endPoint x: 446, endPoint y: 339, distance: 35.4
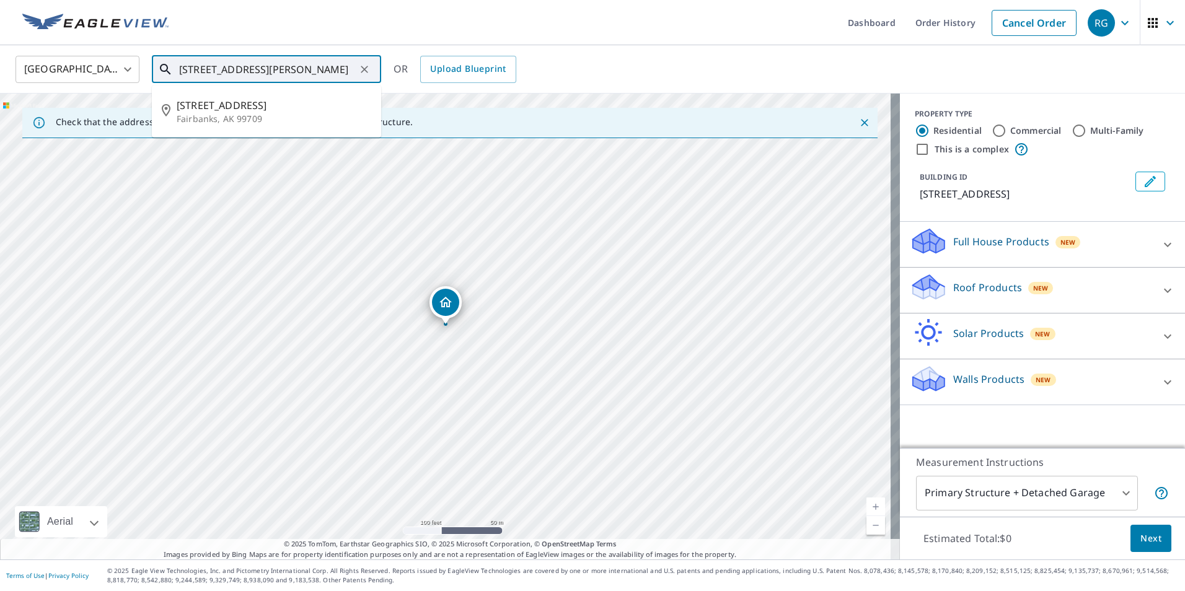
click at [273, 67] on input "4606 Villanova Dr Fairbanks, AK 99709" at bounding box center [267, 69] width 177 height 35
click at [184, 73] on input "4606 Villanova Dr Fairbanks, AK 99709" at bounding box center [267, 69] width 177 height 35
click at [201, 69] on input "4606 Villanova Dr Fairbanks, AK 99709" at bounding box center [267, 69] width 177 height 35
drag, startPoint x: 161, startPoint y: 65, endPoint x: 170, endPoint y: 66, distance: 9.4
click at [162, 65] on icon at bounding box center [165, 69] width 11 height 11
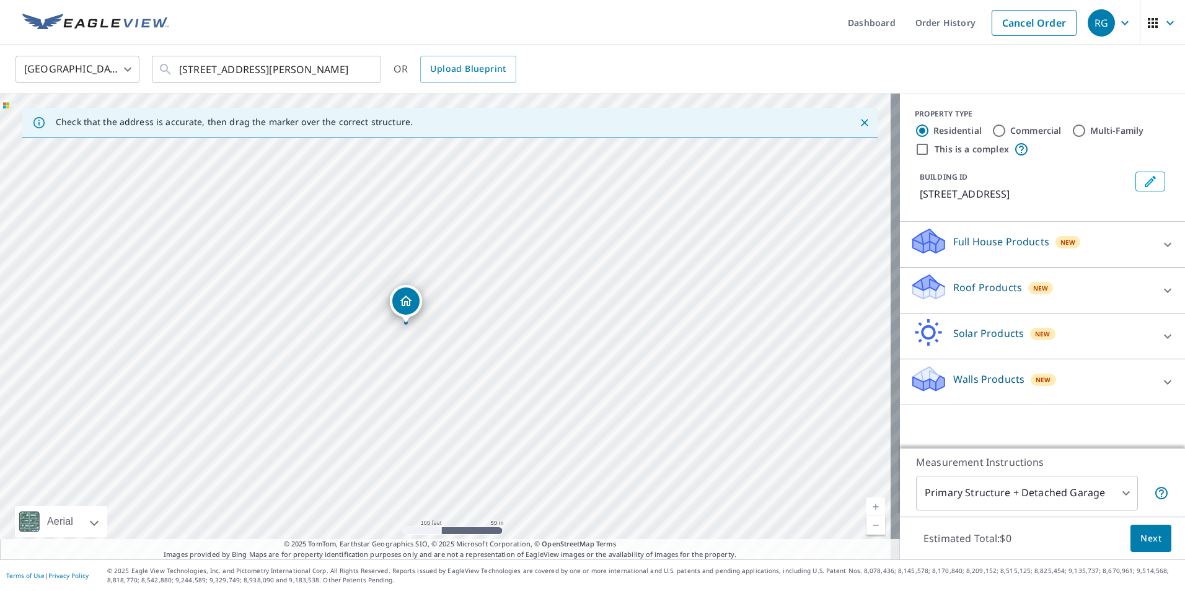
drag, startPoint x: 442, startPoint y: 303, endPoint x: 402, endPoint y: 302, distance: 39.7
drag, startPoint x: 445, startPoint y: 299, endPoint x: 287, endPoint y: 305, distance: 157.6
drag, startPoint x: 448, startPoint y: 306, endPoint x: 476, endPoint y: 304, distance: 27.3
drag, startPoint x: 449, startPoint y: 298, endPoint x: 478, endPoint y: 296, distance: 29.2
drag, startPoint x: 436, startPoint y: 304, endPoint x: 463, endPoint y: 307, distance: 26.2
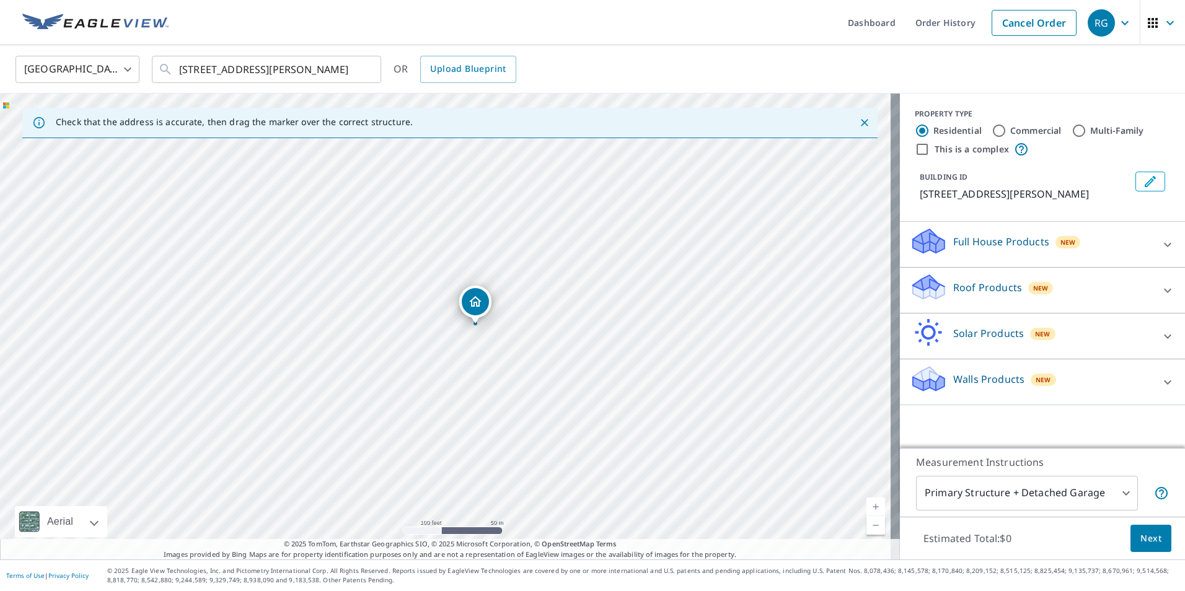
drag, startPoint x: 447, startPoint y: 301, endPoint x: 477, endPoint y: 300, distance: 29.8
drag, startPoint x: 453, startPoint y: 306, endPoint x: 474, endPoint y: 304, distance: 20.5
drag, startPoint x: 444, startPoint y: 301, endPoint x: 471, endPoint y: 299, distance: 27.3
drag, startPoint x: 471, startPoint y: 299, endPoint x: 507, endPoint y: 295, distance: 35.5
click at [507, 295] on div "4740 Villanova Dr Fairbanks, AK 99709" at bounding box center [450, 327] width 900 height 466
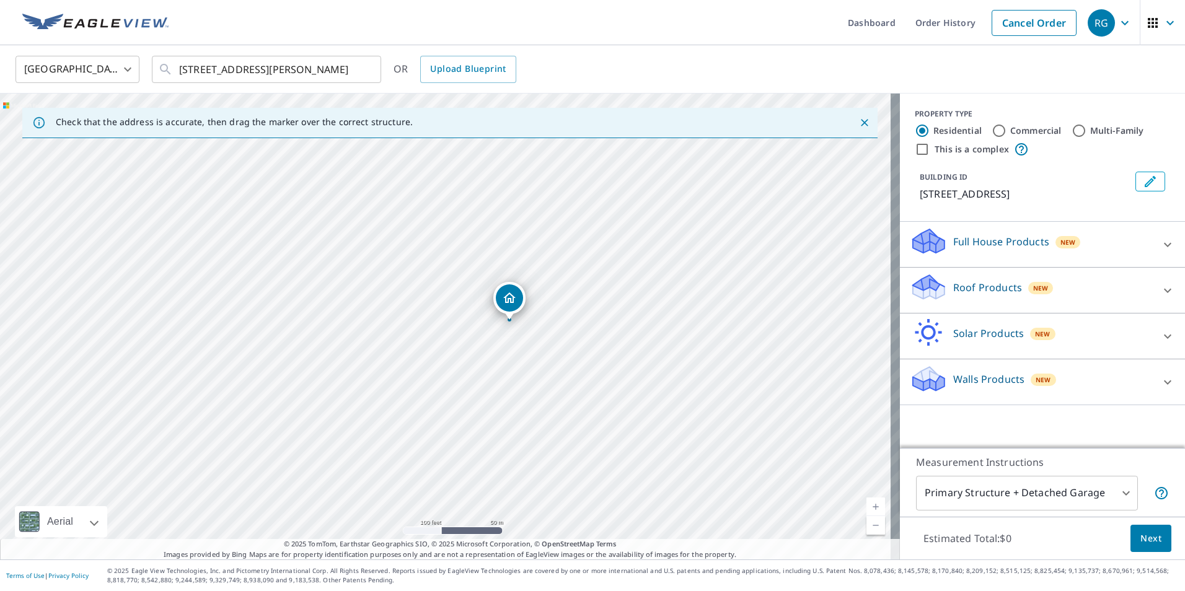
drag, startPoint x: 479, startPoint y: 296, endPoint x: 508, endPoint y: 294, distance: 28.5
drag, startPoint x: 453, startPoint y: 301, endPoint x: 296, endPoint y: 354, distance: 165.5
drag, startPoint x: 447, startPoint y: 303, endPoint x: 480, endPoint y: 303, distance: 32.9
drag, startPoint x: 480, startPoint y: 303, endPoint x: 491, endPoint y: 302, distance: 11.2
click at [494, 304] on div "4809 Villanova Dr Fairbanks, AK 99709" at bounding box center [450, 327] width 900 height 466
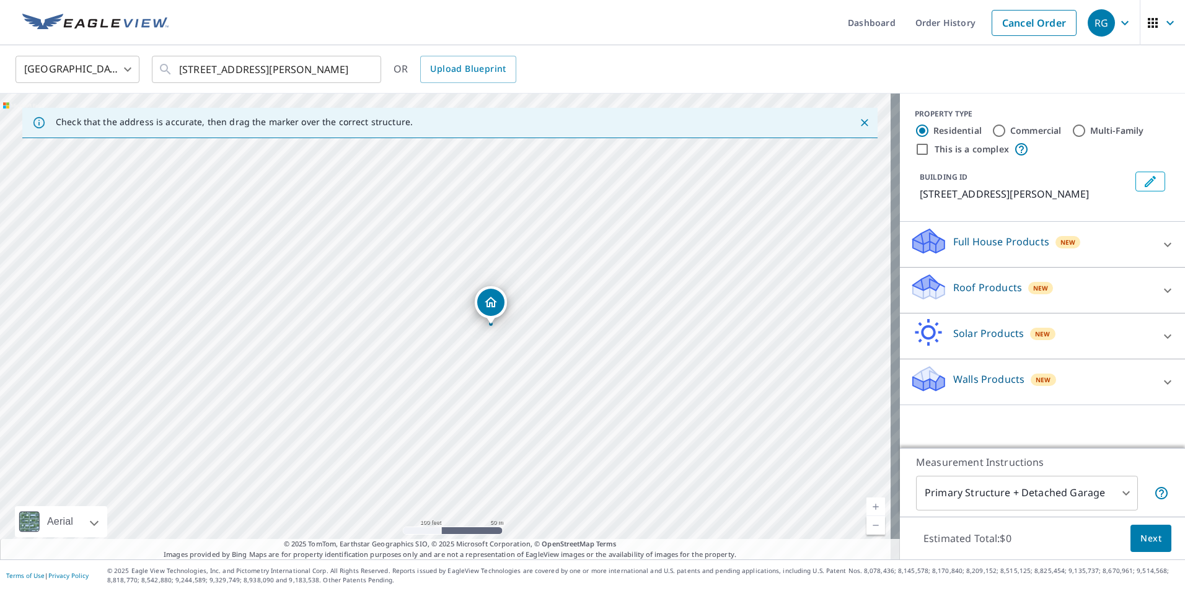
drag, startPoint x: 468, startPoint y: 306, endPoint x: 487, endPoint y: 301, distance: 19.2
drag, startPoint x: 438, startPoint y: 298, endPoint x: 460, endPoint y: 298, distance: 21.7
drag, startPoint x: 475, startPoint y: 312, endPoint x: 489, endPoint y: 310, distance: 13.9
drag, startPoint x: 443, startPoint y: 301, endPoint x: 469, endPoint y: 303, distance: 26.1
drag, startPoint x: 469, startPoint y: 303, endPoint x: 463, endPoint y: 299, distance: 6.7
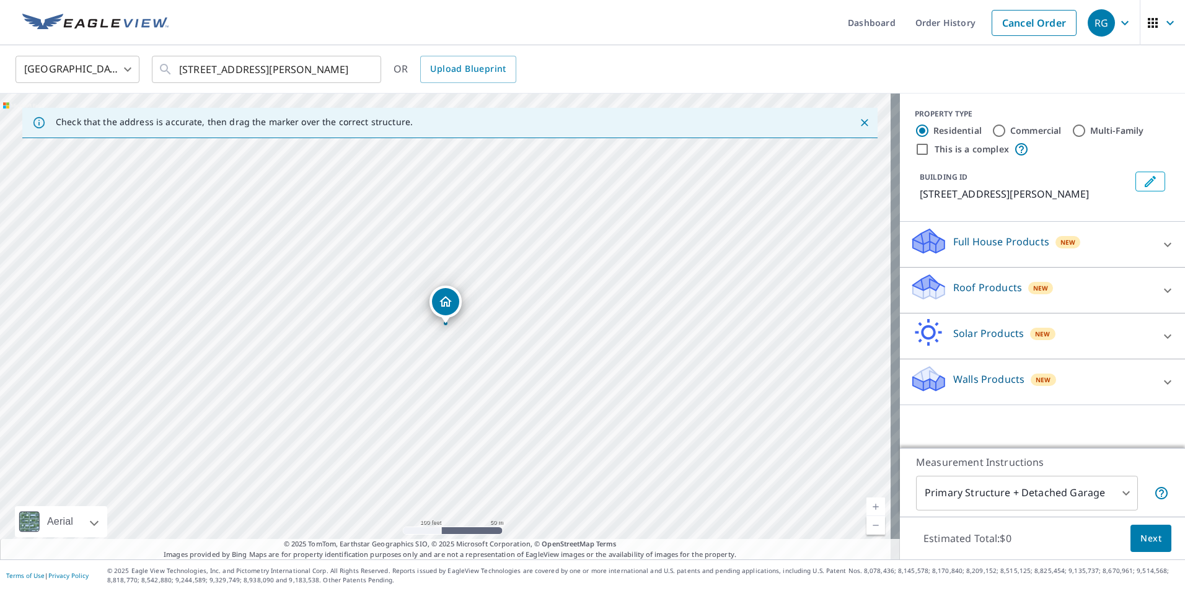
click at [469, 301] on div "4737 Villanova Dr Fairbanks, AK 99709" at bounding box center [450, 327] width 900 height 466
drag, startPoint x: 442, startPoint y: 299, endPoint x: 485, endPoint y: 265, distance: 54.3
drag, startPoint x: 446, startPoint y: 303, endPoint x: 396, endPoint y: 265, distance: 63.4
drag, startPoint x: 453, startPoint y: 302, endPoint x: 421, endPoint y: 306, distance: 31.8
drag, startPoint x: 449, startPoint y: 298, endPoint x: 424, endPoint y: 301, distance: 25.6
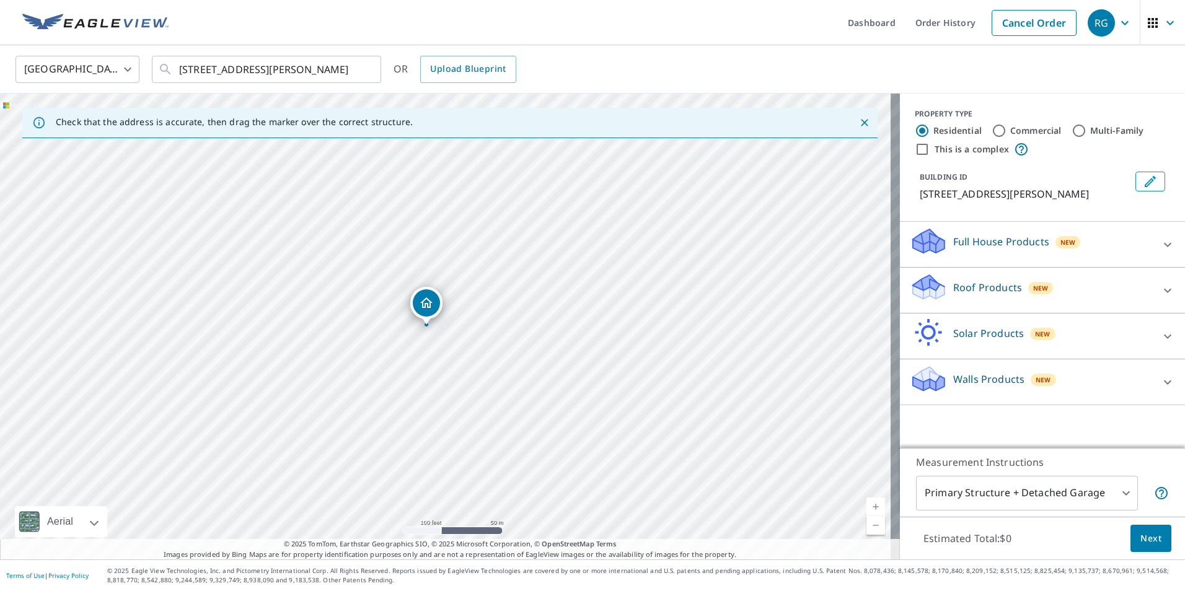
drag, startPoint x: 424, startPoint y: 301, endPoint x: 407, endPoint y: 301, distance: 17.4
click at [407, 301] on div "4776 Villanova Dr Fairbanks, AK 99709" at bounding box center [450, 327] width 900 height 466
drag, startPoint x: 431, startPoint y: 305, endPoint x: 403, endPoint y: 308, distance: 28.0
drag, startPoint x: 448, startPoint y: 300, endPoint x: 428, endPoint y: 302, distance: 19.9
drag, startPoint x: 445, startPoint y: 306, endPoint x: 415, endPoint y: 307, distance: 29.8
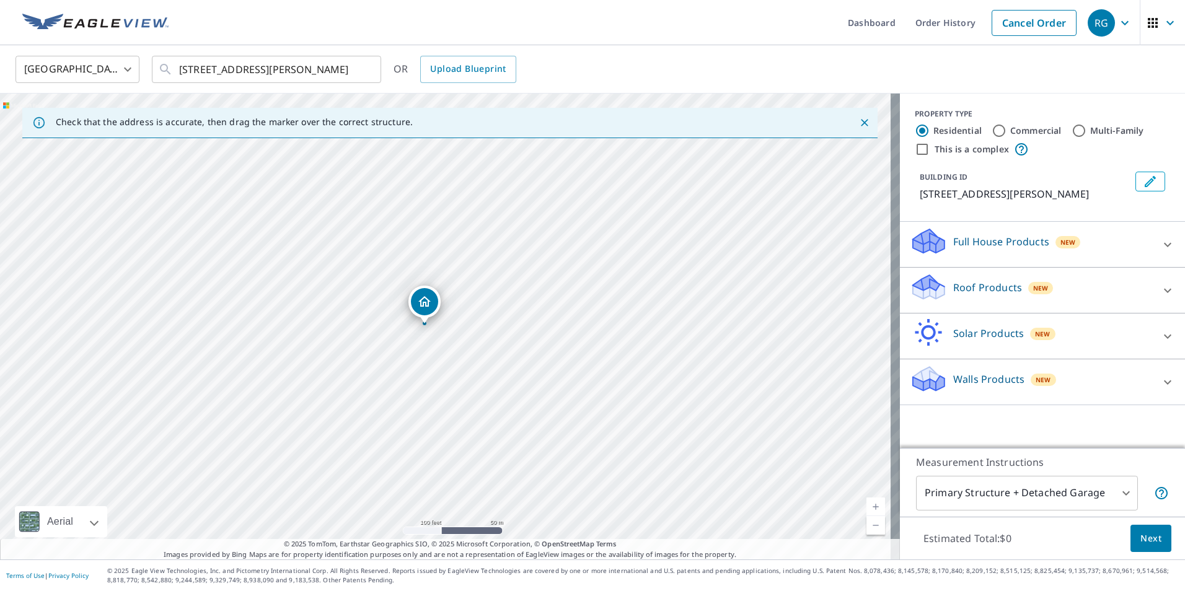
drag, startPoint x: 448, startPoint y: 301, endPoint x: 422, endPoint y: 301, distance: 26.7
drag, startPoint x: 420, startPoint y: 301, endPoint x: 392, endPoint y: 297, distance: 28.1
click at [392, 297] on div "4858 Villanova Dr Fairbanks, AK 99709" at bounding box center [450, 327] width 900 height 466
drag, startPoint x: 430, startPoint y: 299, endPoint x: 405, endPoint y: 303, distance: 25.0
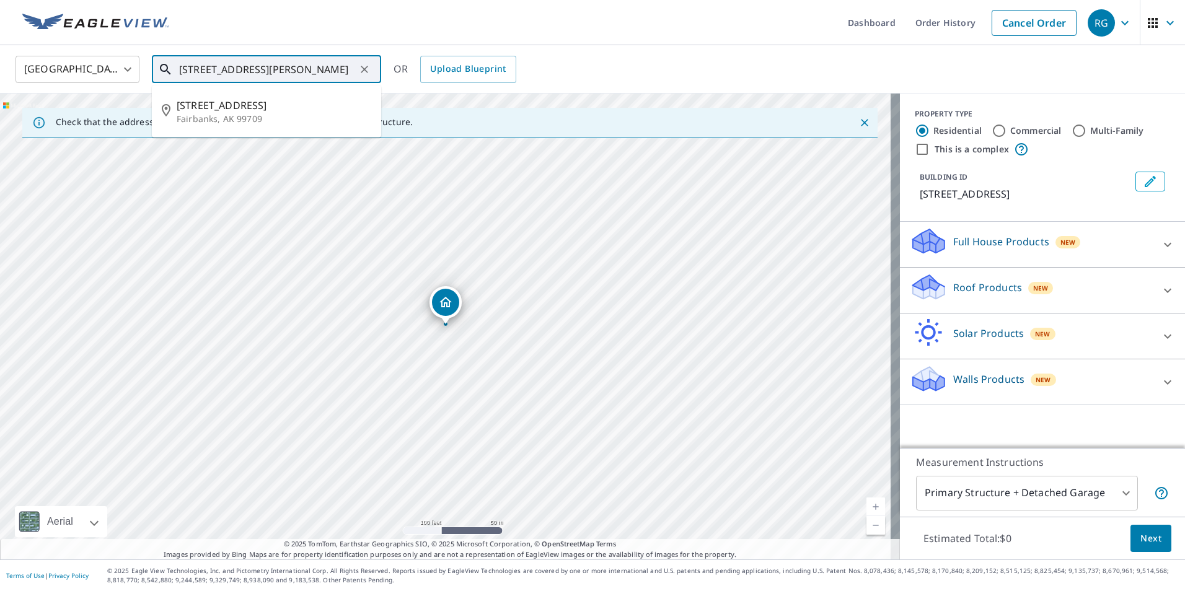
drag, startPoint x: 203, startPoint y: 67, endPoint x: 173, endPoint y: 66, distance: 29.8
click at [172, 65] on div "4606 Villanova Dr Fairbanks, AK 99709 ​" at bounding box center [266, 69] width 229 height 27
click at [228, 105] on span "4808 Villanova Dr" at bounding box center [274, 105] width 195 height 15
click at [198, 69] on input "4808 Villanova Dr Fairbanks, AK 99709" at bounding box center [267, 69] width 177 height 35
click at [249, 117] on p "Fairbanks, AK 99709" at bounding box center [274, 119] width 195 height 12
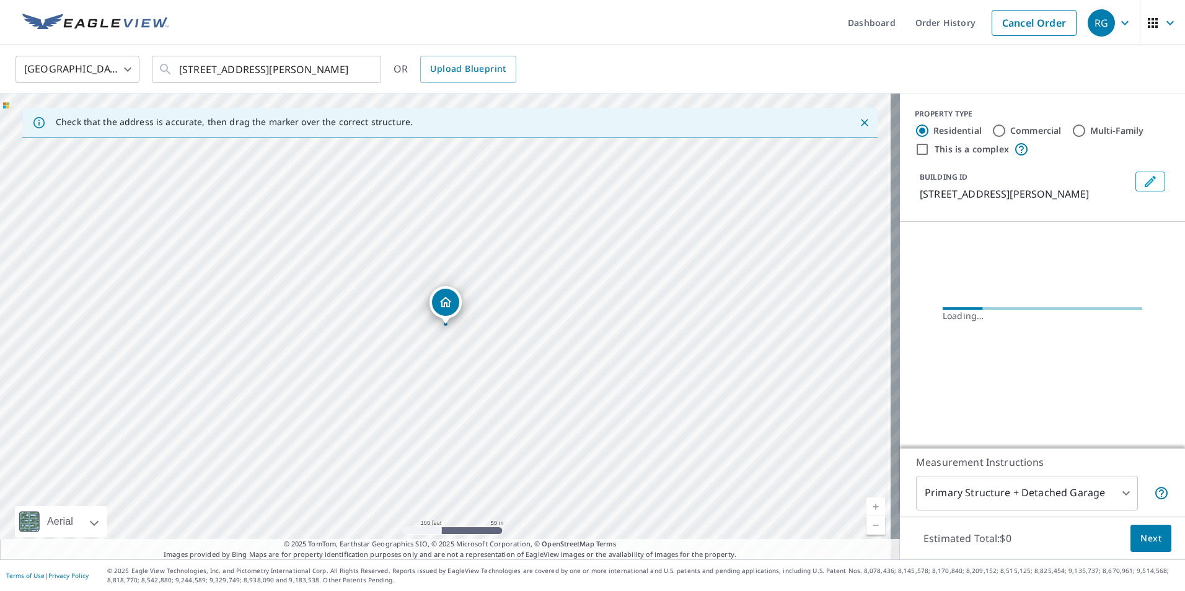
click at [451, 304] on icon "Dropped pin, building 1, Residential property, 4806 Villanova Dr Fairbanks, AK …" at bounding box center [445, 302] width 15 height 15
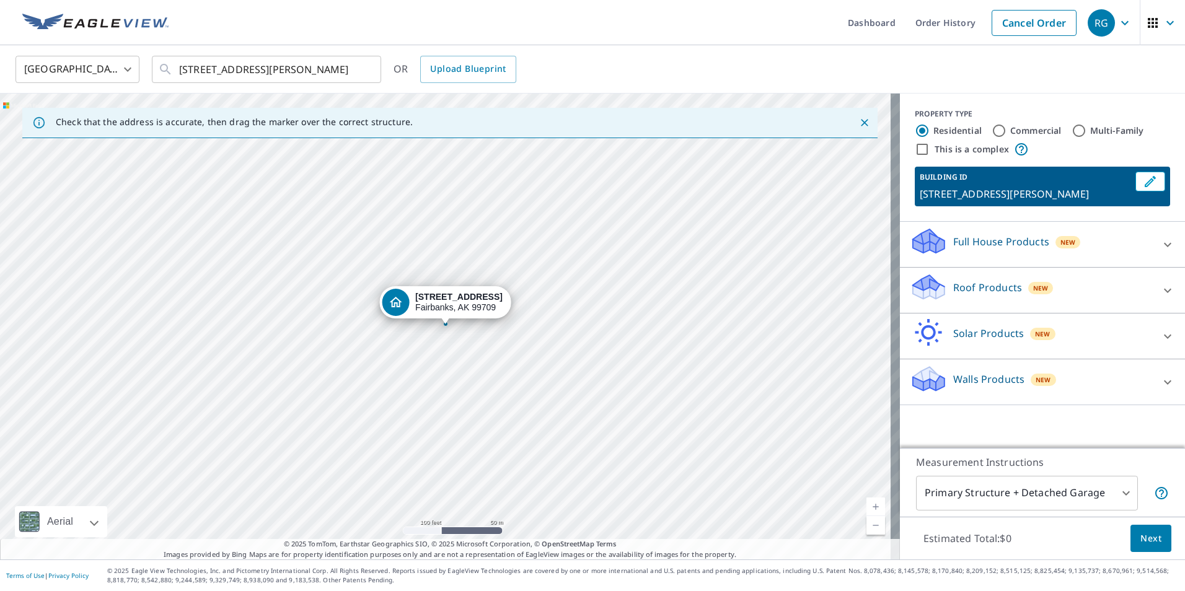
click at [451, 304] on div "4806 Villanova Dr Fairbanks, AK 99709" at bounding box center [458, 302] width 87 height 21
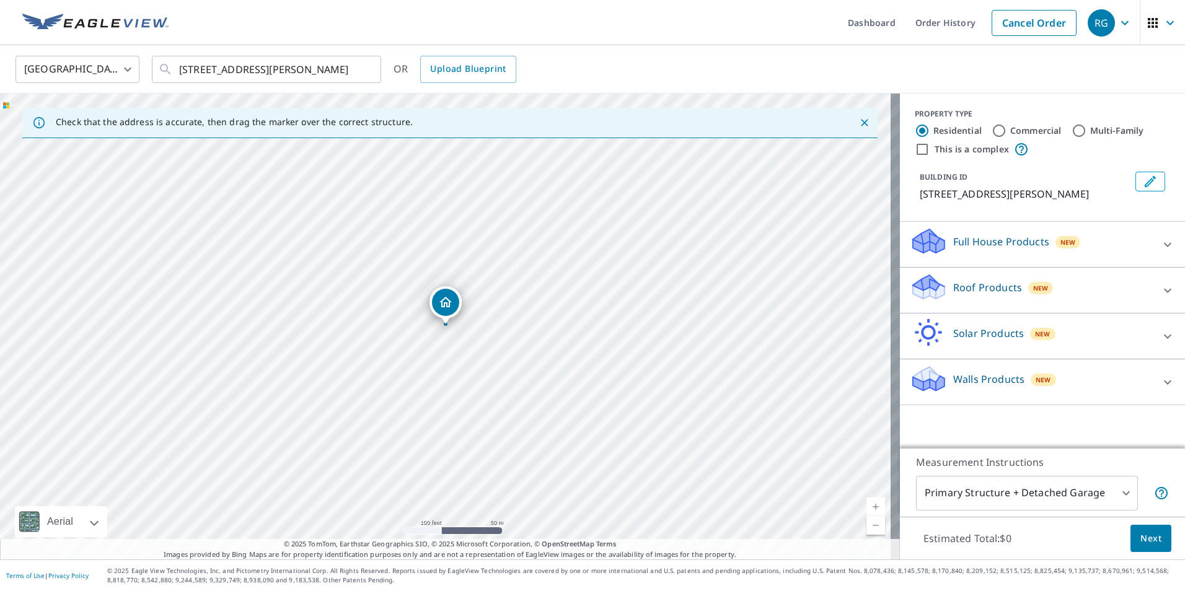
drag, startPoint x: 497, startPoint y: 58, endPoint x: 414, endPoint y: 90, distance: 89.7
click at [449, 66] on div "United States US ​ 4806 Villanova Dr Fairbanks, AK 99709 ​ OR Upload Blueprint" at bounding box center [588, 69] width 1164 height 29
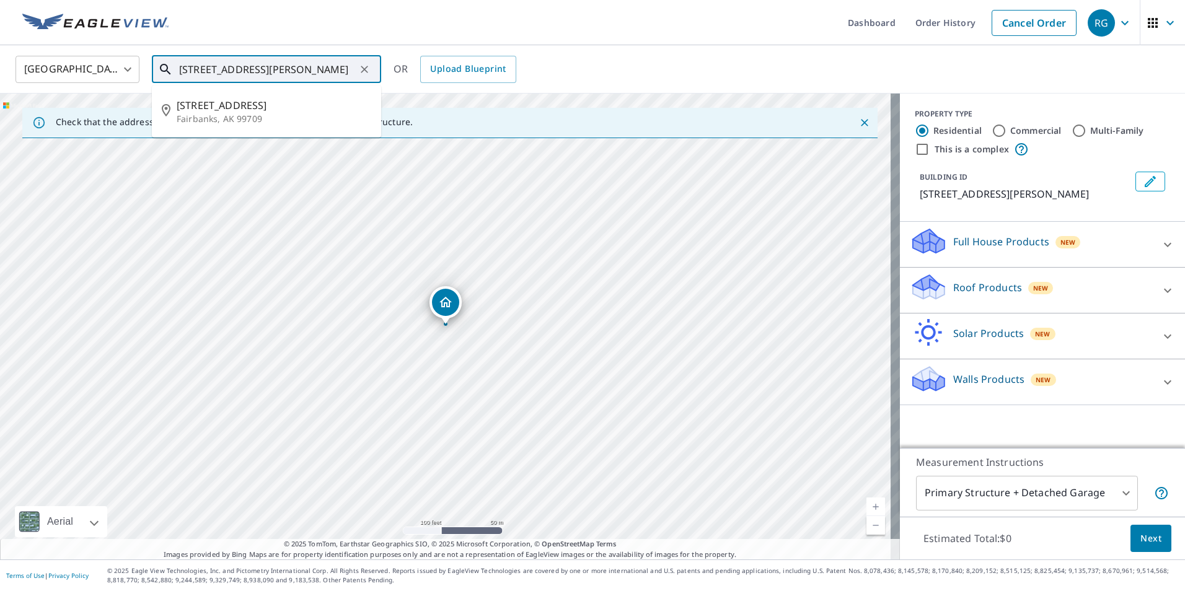
drag, startPoint x: 205, startPoint y: 69, endPoint x: 198, endPoint y: 66, distance: 6.7
click at [198, 66] on input "4806 Villanova Dr Fairbanks, AK 99709" at bounding box center [267, 69] width 177 height 35
click at [228, 110] on span "4808 Villanova Dr" at bounding box center [274, 105] width 195 height 15
type input "4808 Villanova Dr Fairbanks, AK 99709"
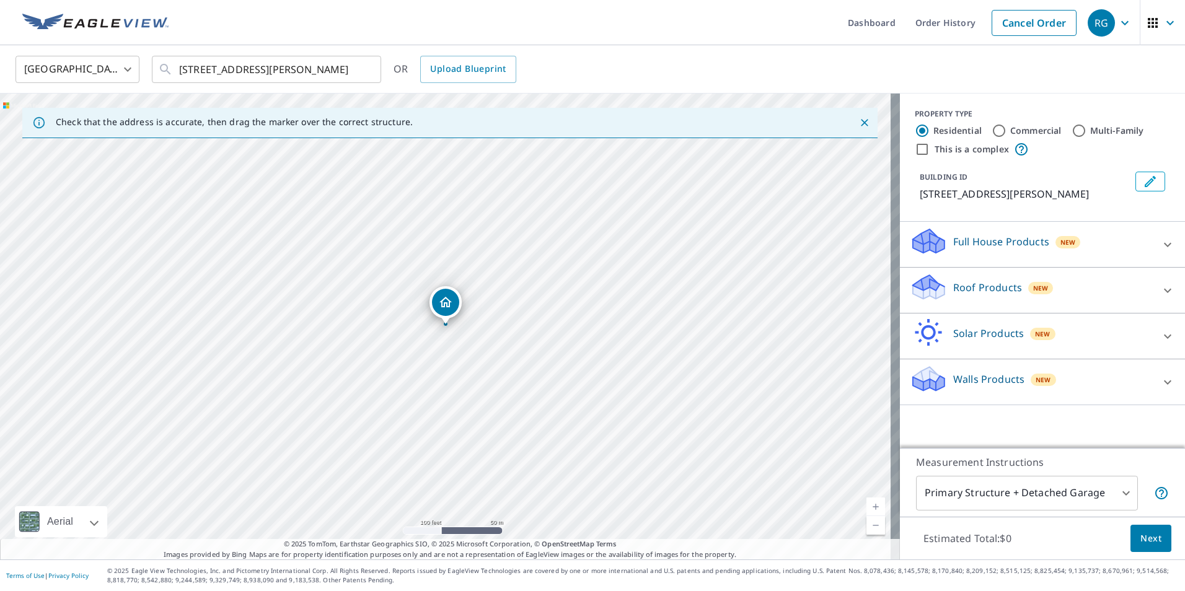
click at [1161, 293] on icon at bounding box center [1168, 290] width 15 height 15
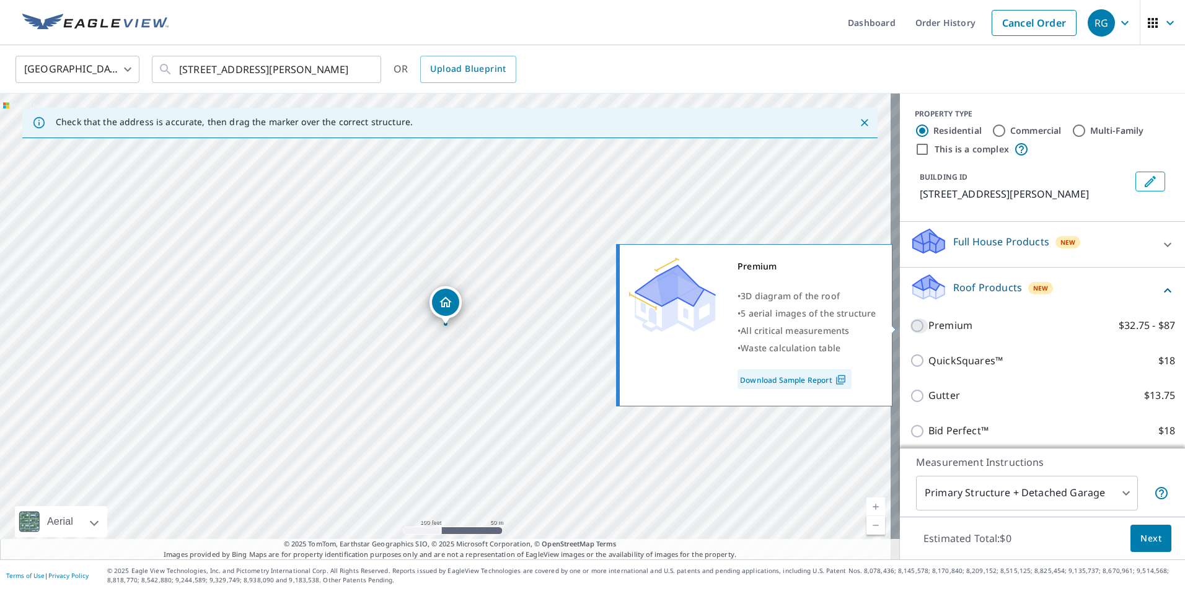
click at [910, 325] on input "Premium $32.75 - $87" at bounding box center [919, 326] width 19 height 15
checkbox input "true"
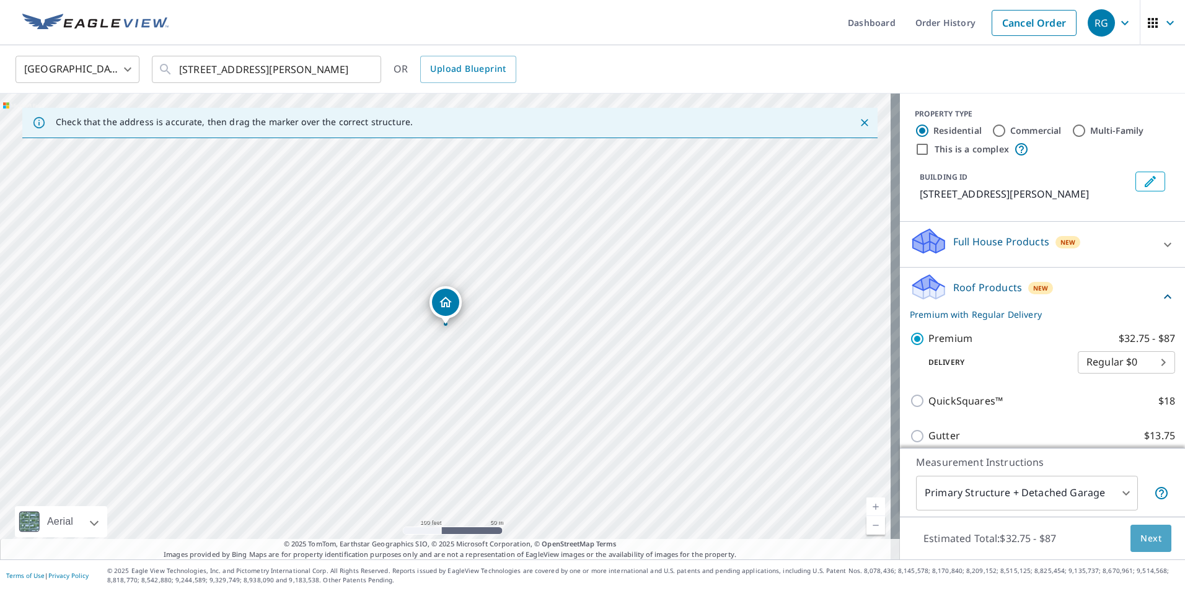
click at [1141, 540] on span "Next" at bounding box center [1151, 538] width 21 height 15
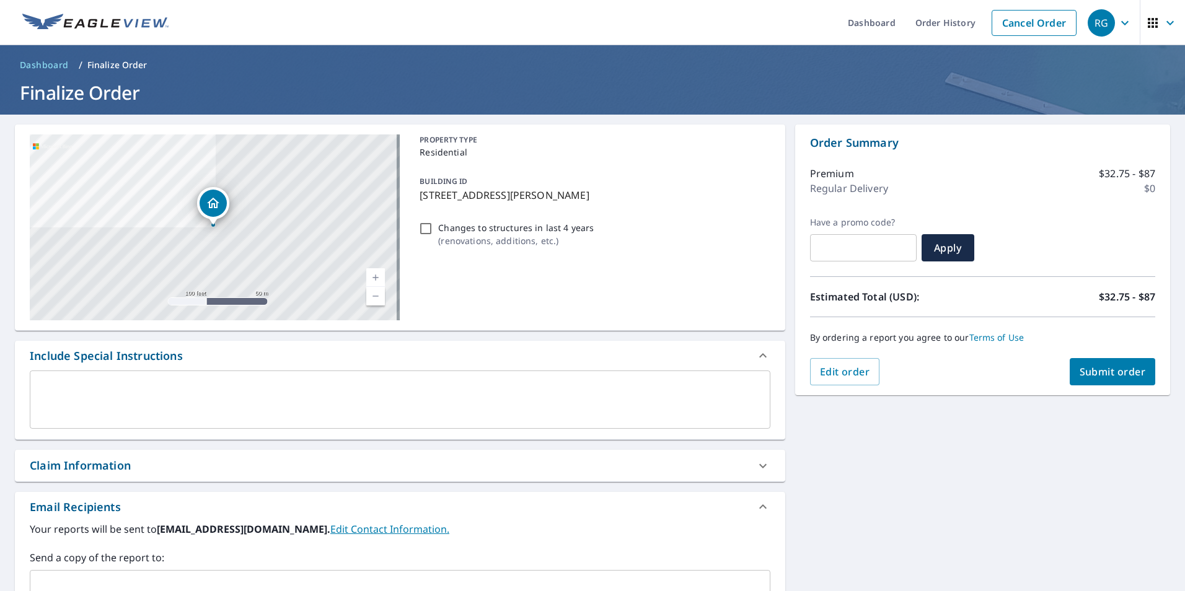
click at [1109, 369] on span "Submit order" at bounding box center [1113, 372] width 66 height 14
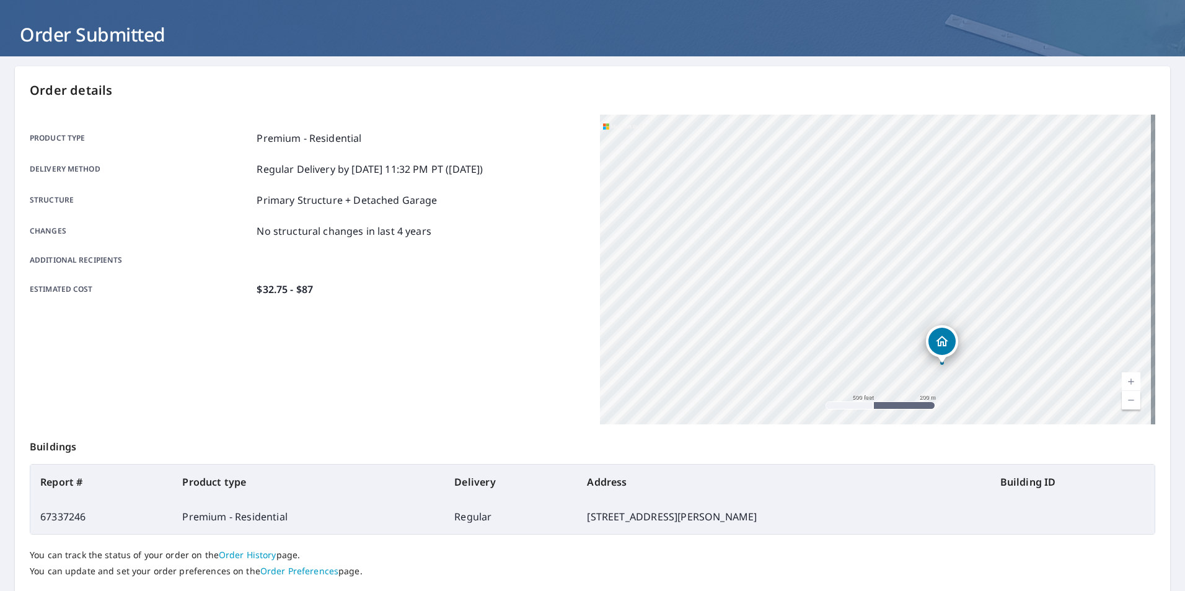
scroll to position [138, 0]
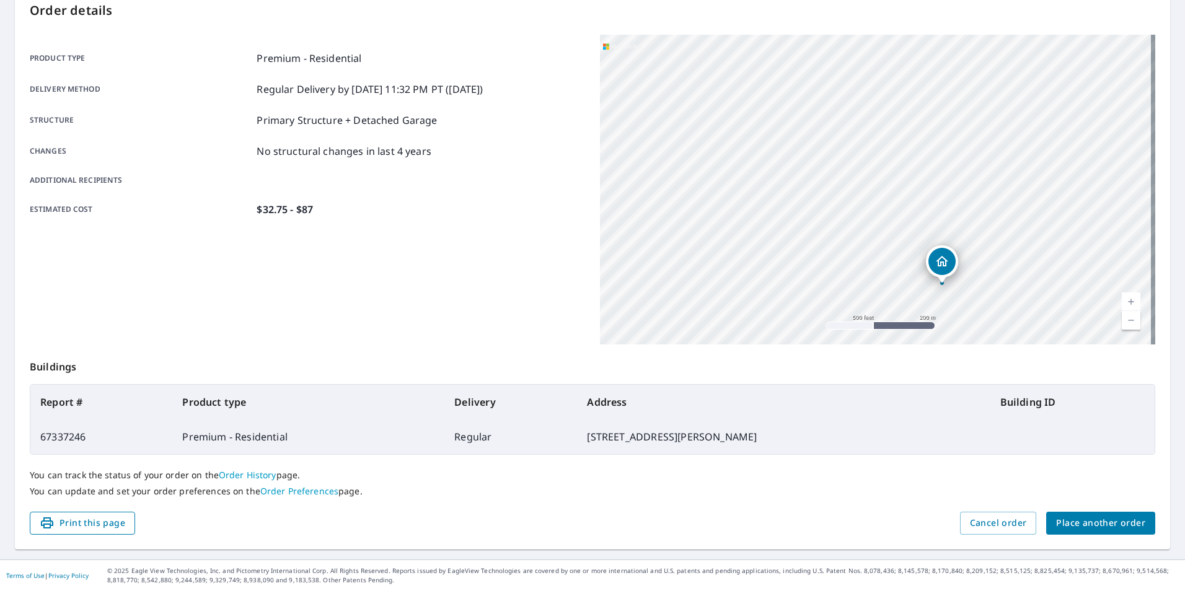
click at [107, 521] on span "Print this page" at bounding box center [83, 523] width 86 height 15
